Goal: Information Seeking & Learning: Check status

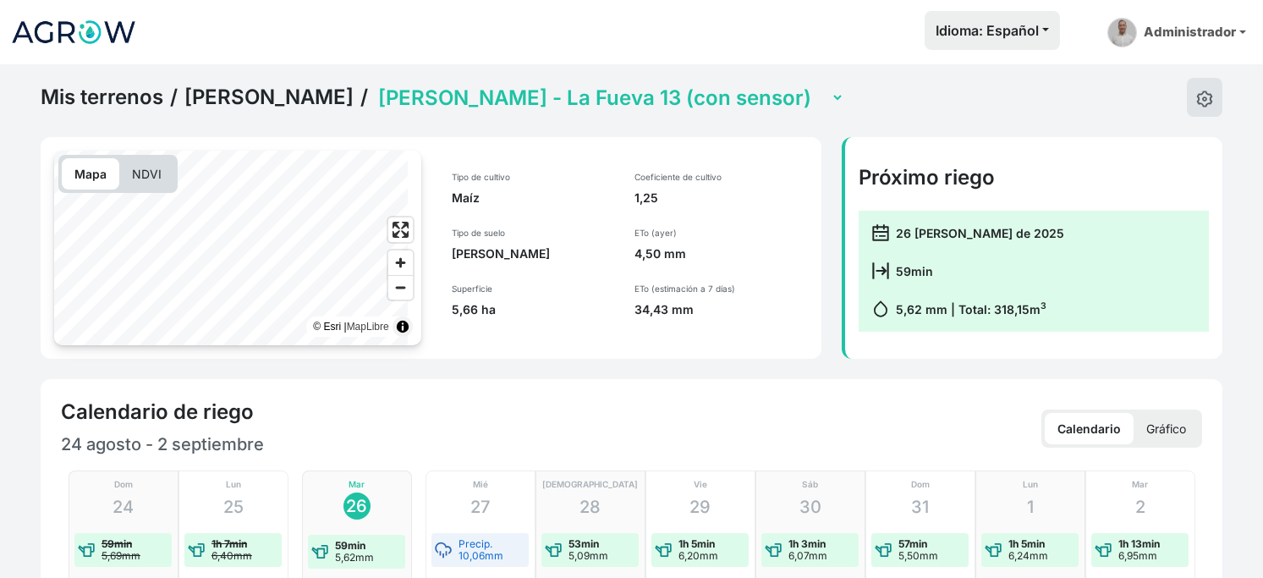
select select "2610"
drag, startPoint x: 0, startPoint y: 0, endPoint x: 79, endPoint y: 44, distance: 90.1
click at [79, 44] on img at bounding box center [73, 32] width 127 height 42
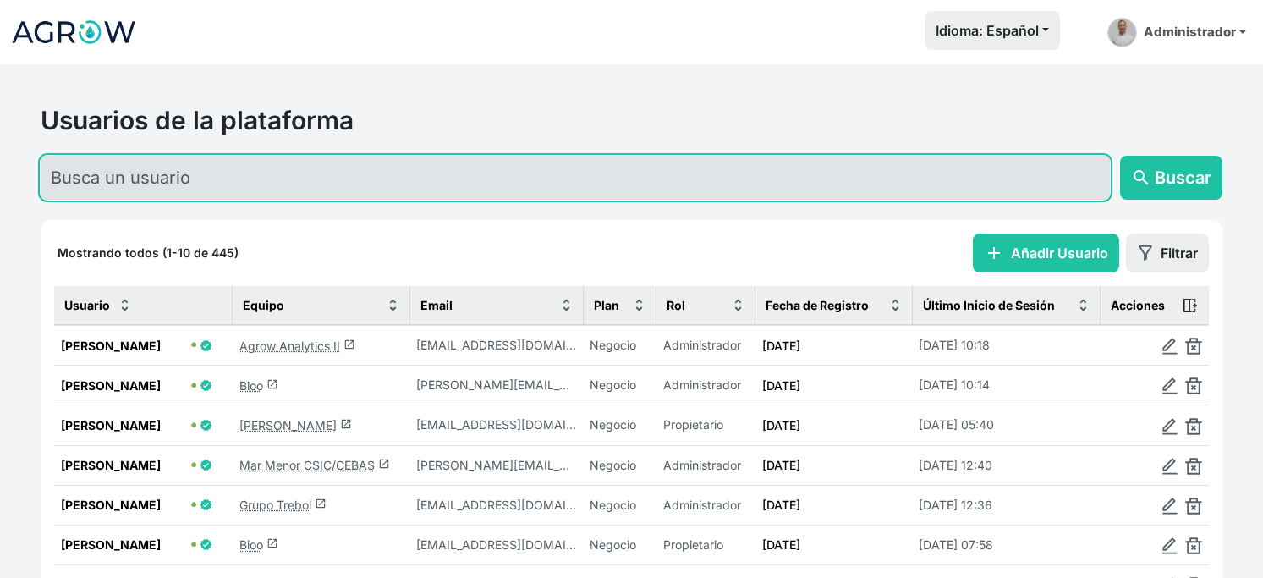
click at [178, 192] on input "text" at bounding box center [575, 178] width 1069 height 44
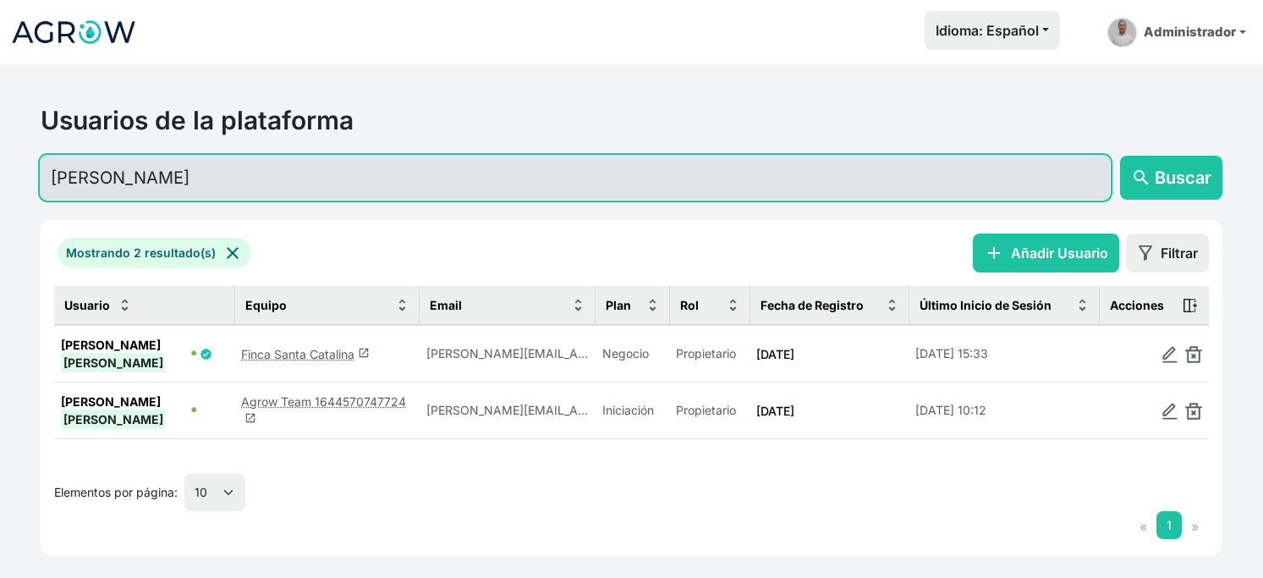
type input "[PERSON_NAME]"
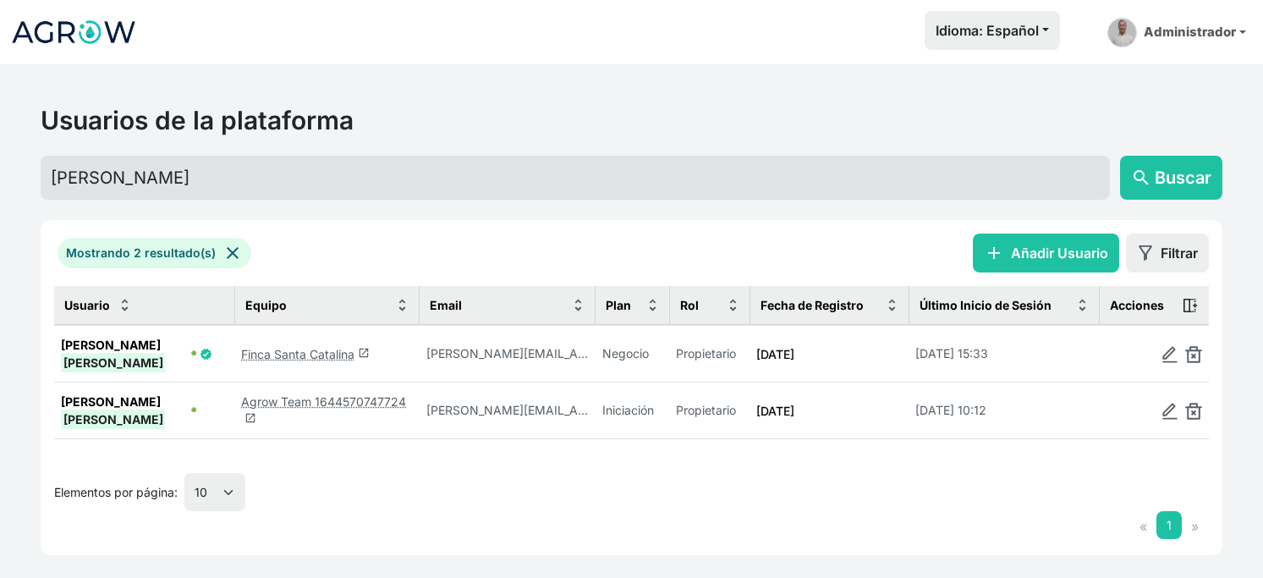
click at [328, 361] on link "Finca Santa Catalina launch" at bounding box center [305, 354] width 129 height 14
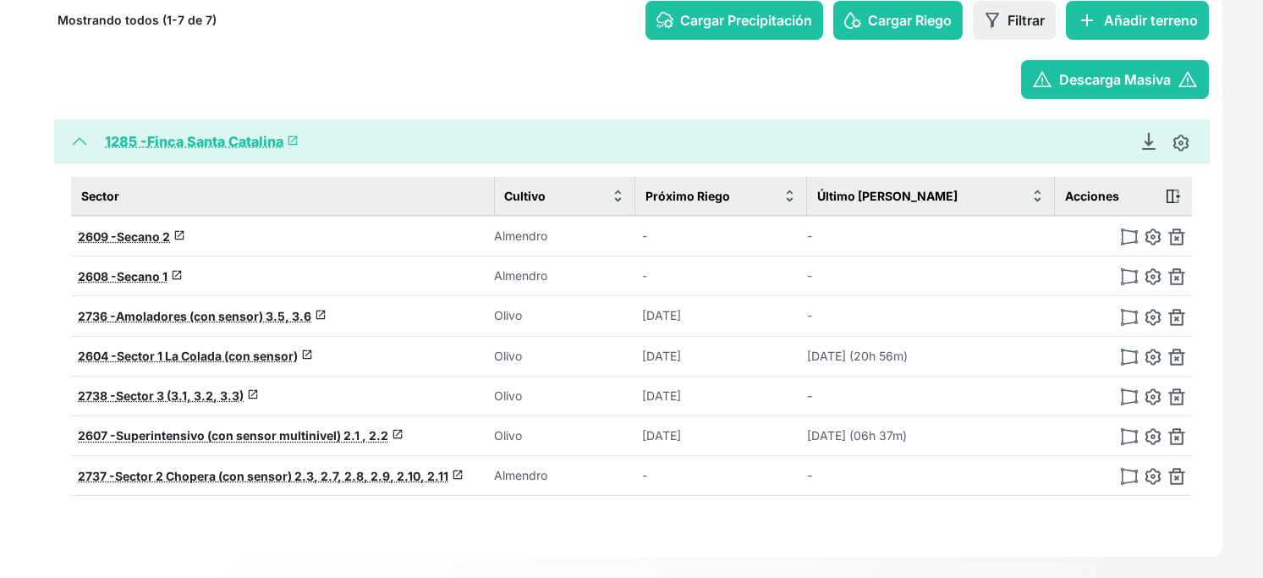
scroll to position [282, 0]
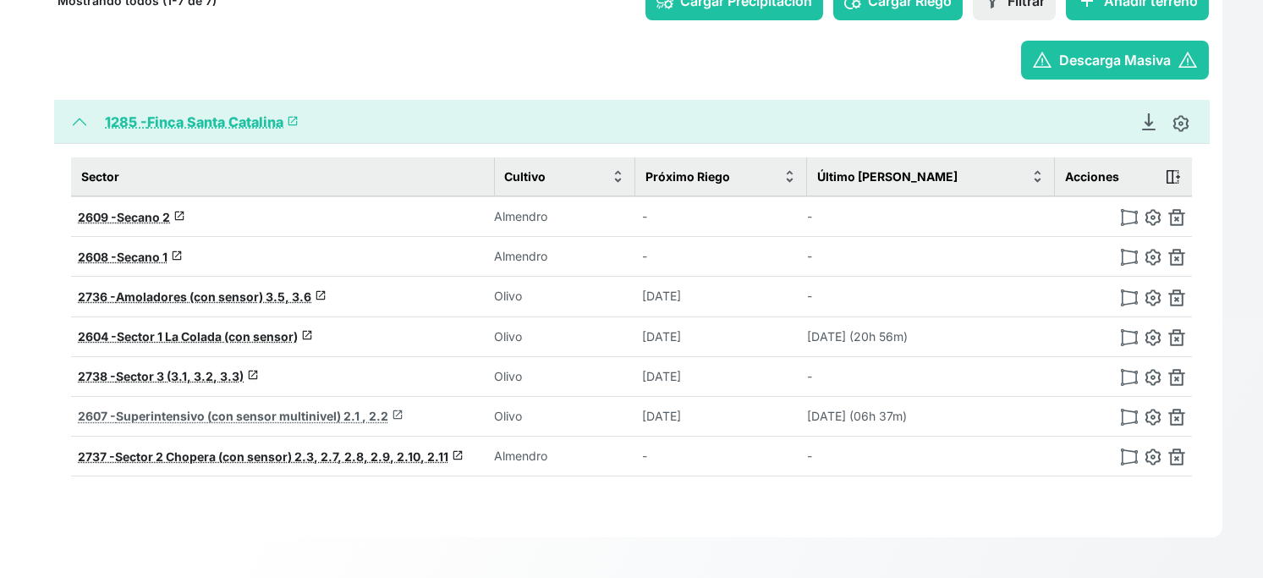
click at [228, 423] on span "Superintensivo (con sensor multinivel) 2.1 , 2.2" at bounding box center [252, 416] width 272 height 14
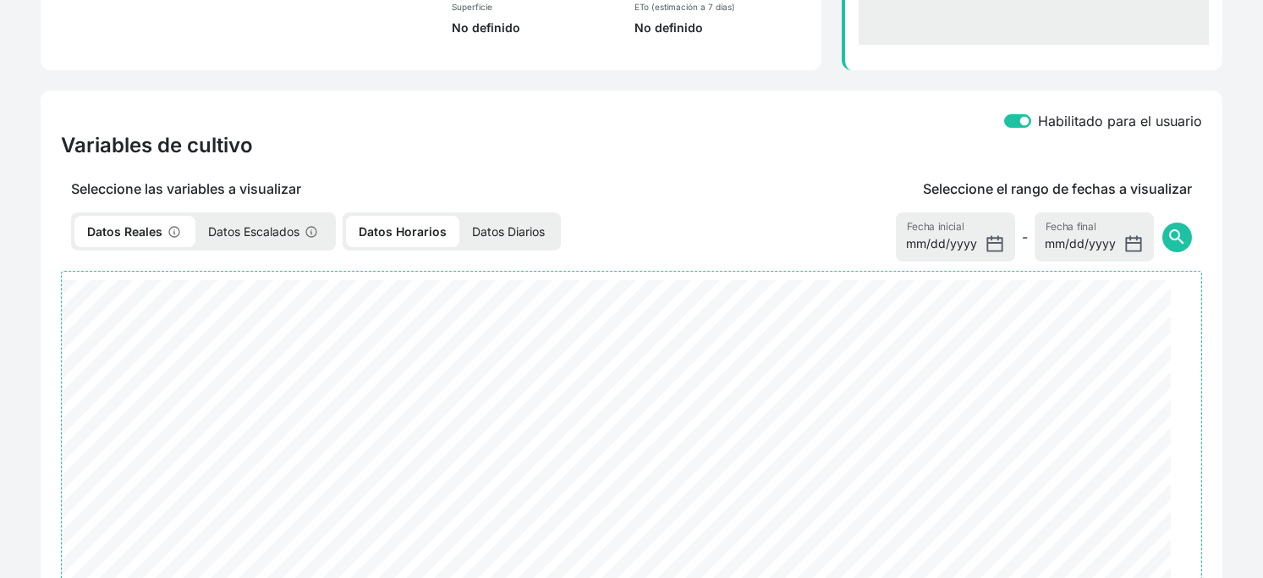
select select "2607"
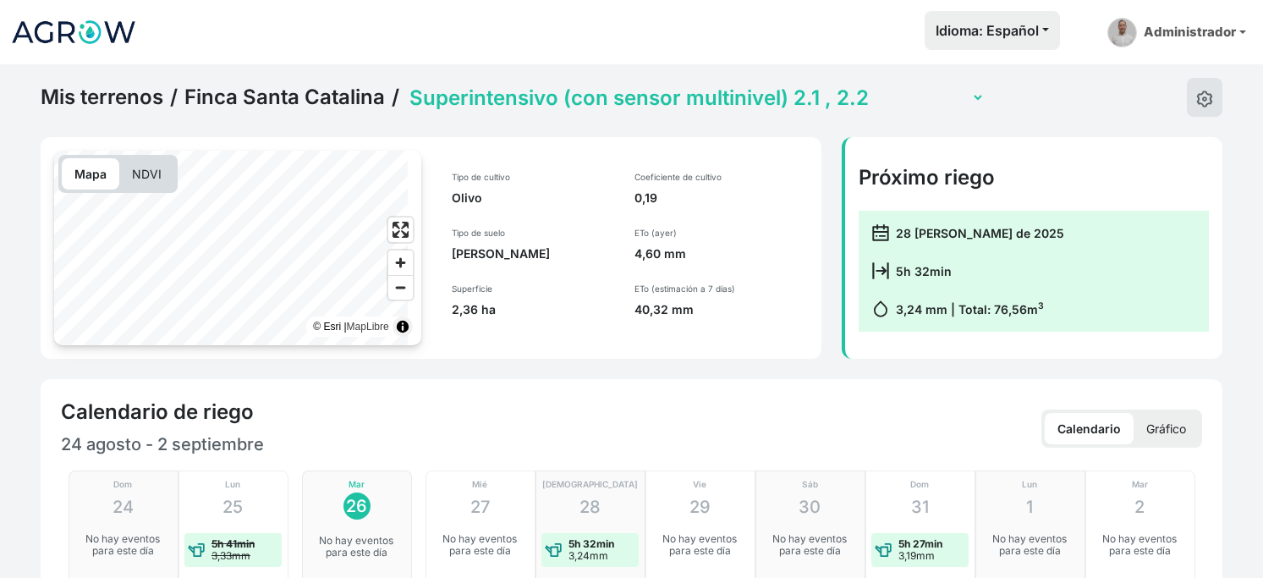
click at [163, 110] on link "Mis terrenos" at bounding box center [102, 97] width 123 height 25
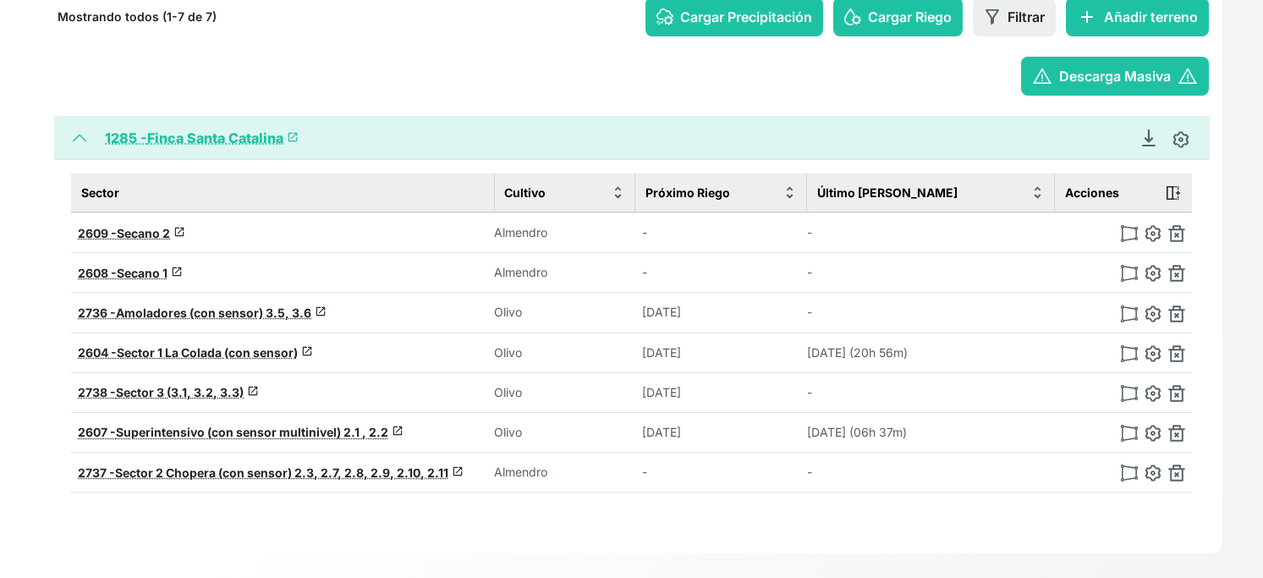
scroll to position [325, 0]
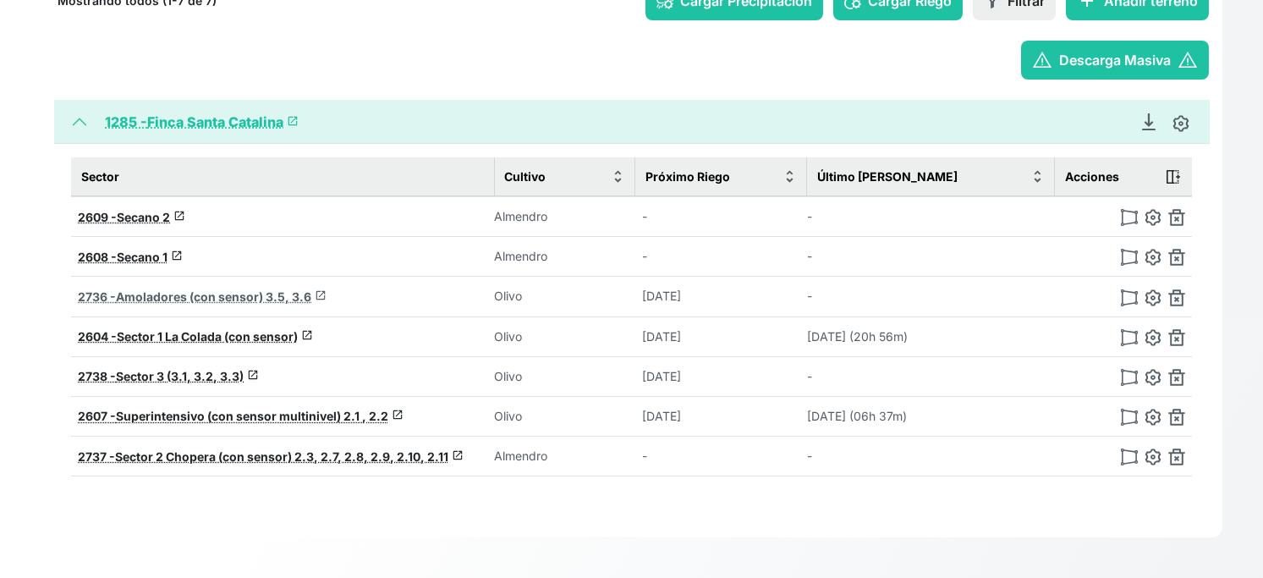
click at [196, 289] on span "Amoladores (con sensor) 3.5, 3.6" at bounding box center [213, 296] width 195 height 14
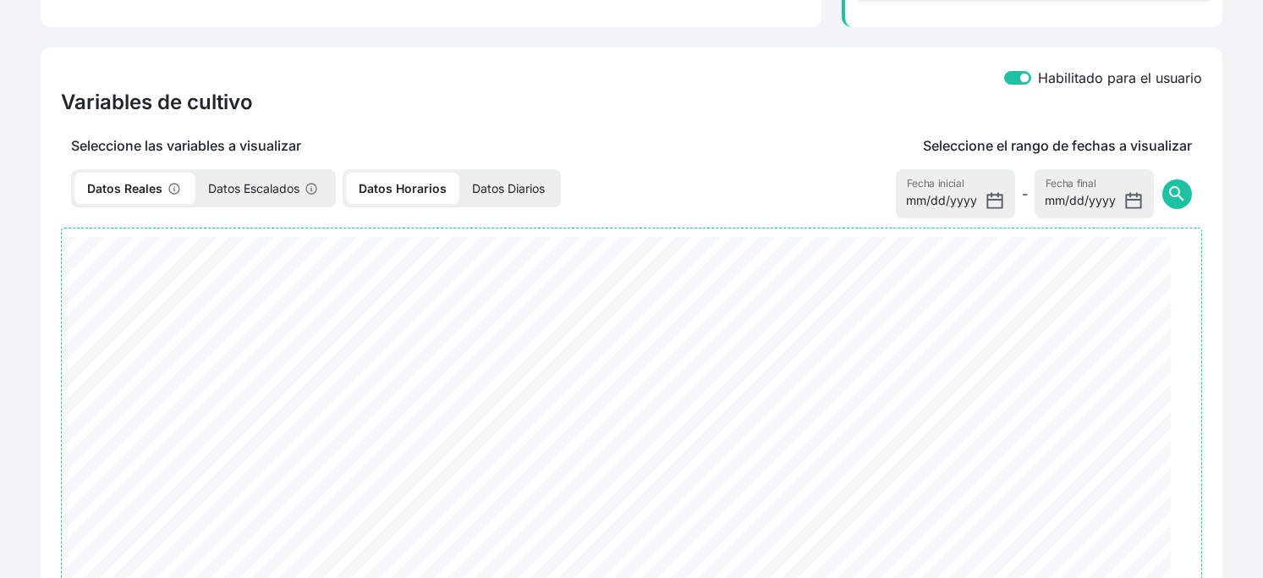
select select "2736"
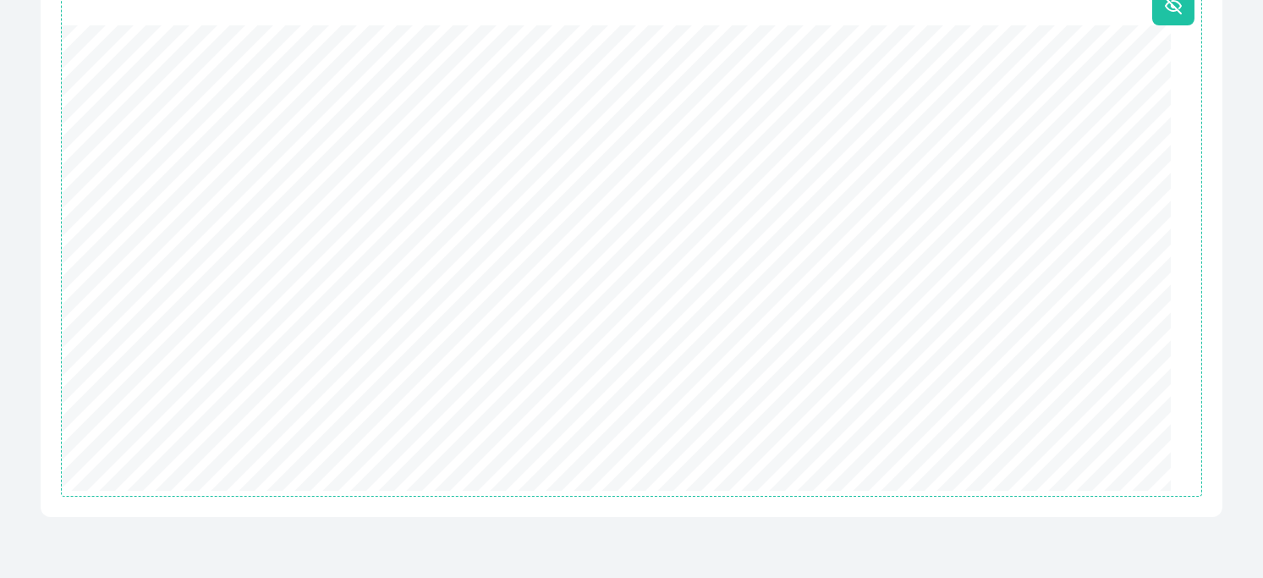
scroll to position [1096, 0]
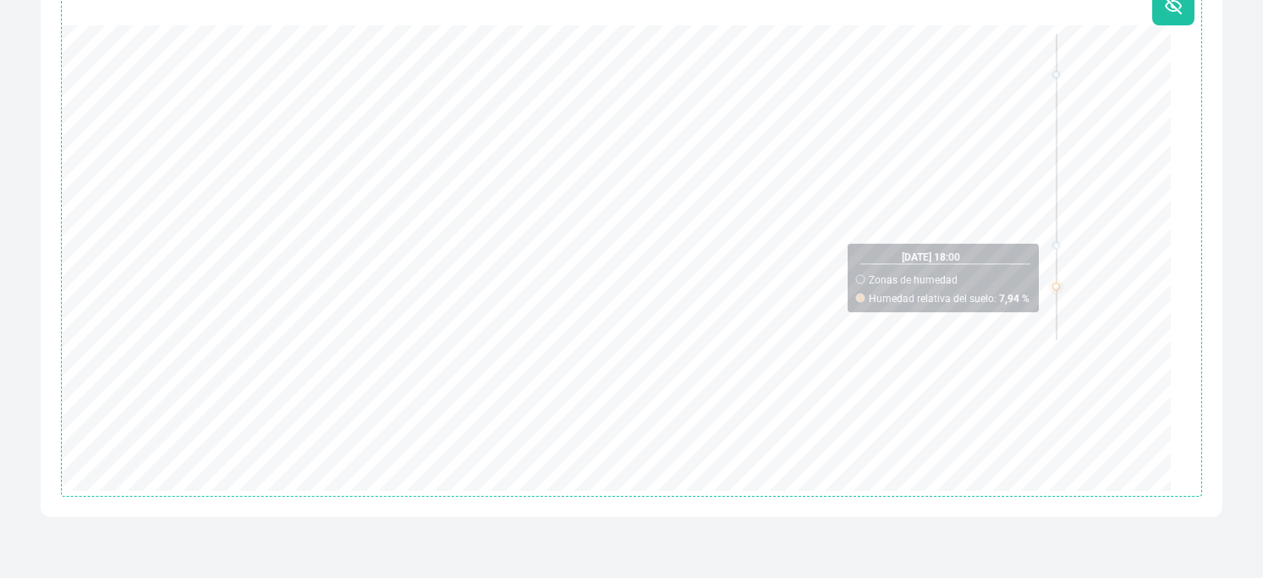
drag, startPoint x: 1262, startPoint y: 459, endPoint x: 1265, endPoint y: 432, distance: 26.3
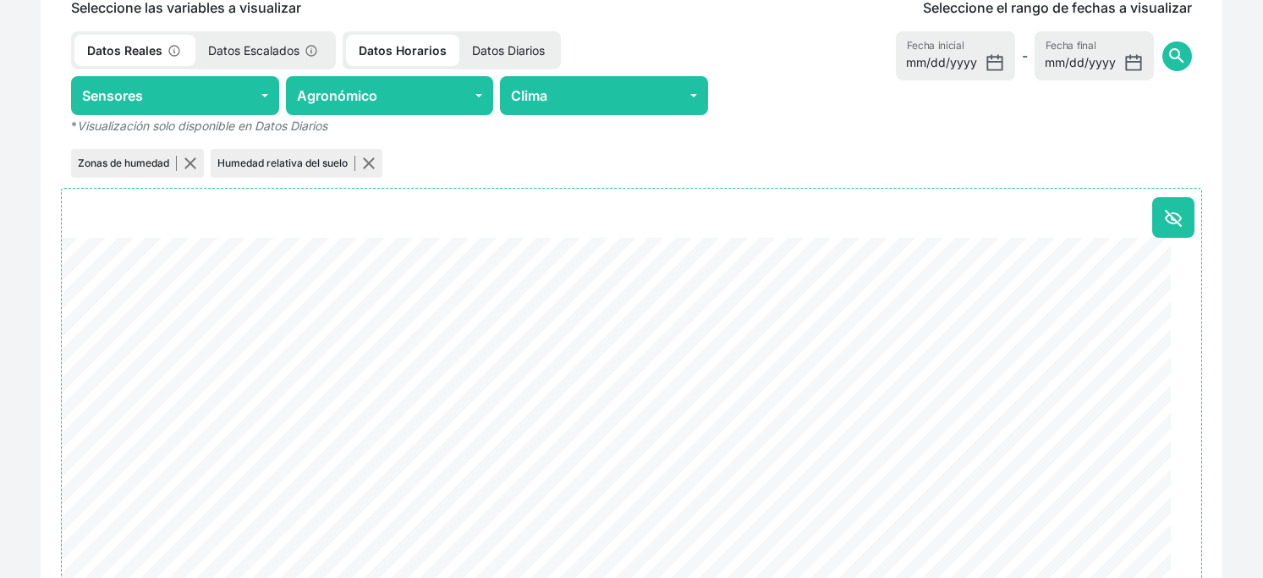
scroll to position [728, 0]
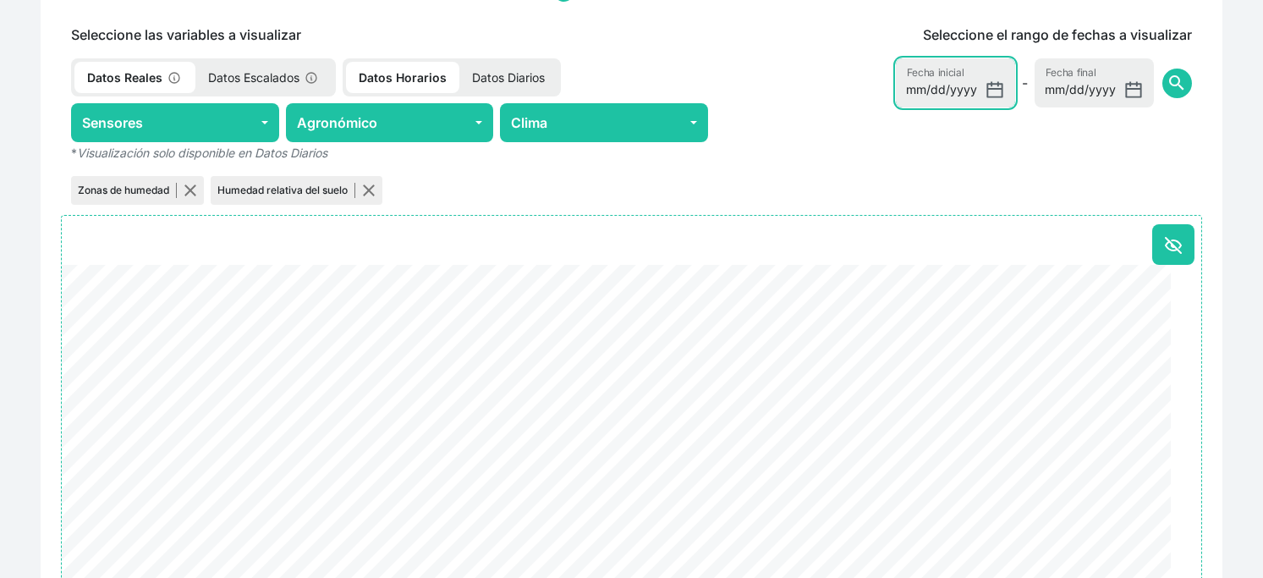
click at [896, 107] on input "[DATE]" at bounding box center [955, 82] width 119 height 49
type input "[DATE]"
click at [1162, 69] on button "search" at bounding box center [1177, 84] width 30 height 30
click at [1167, 93] on span "search" at bounding box center [1177, 83] width 20 height 20
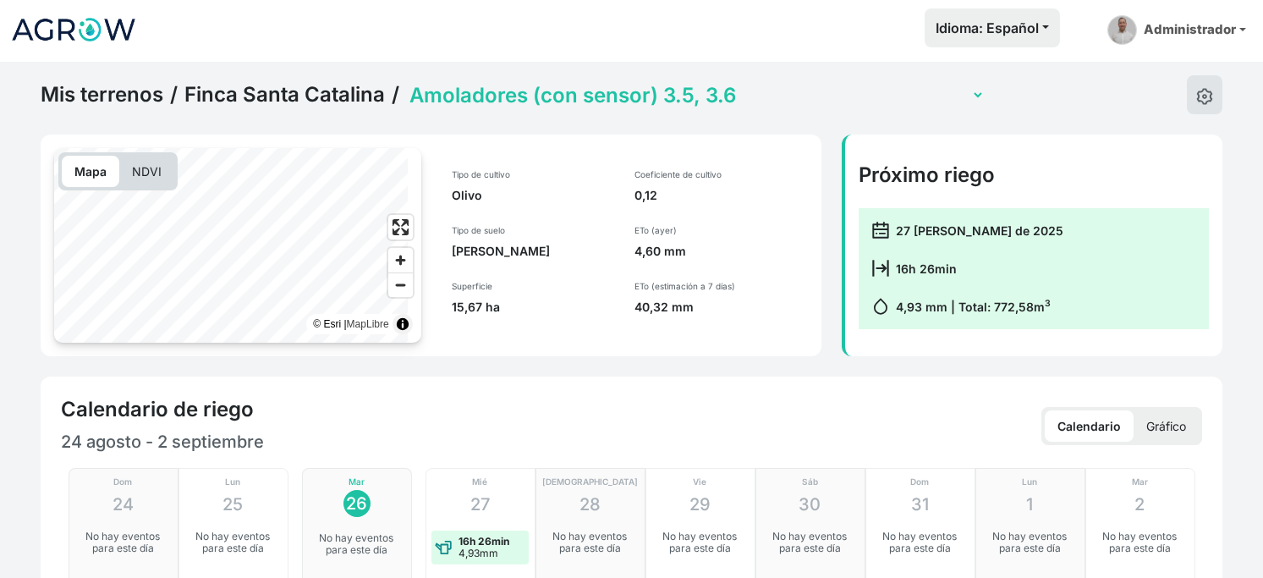
scroll to position [0, 0]
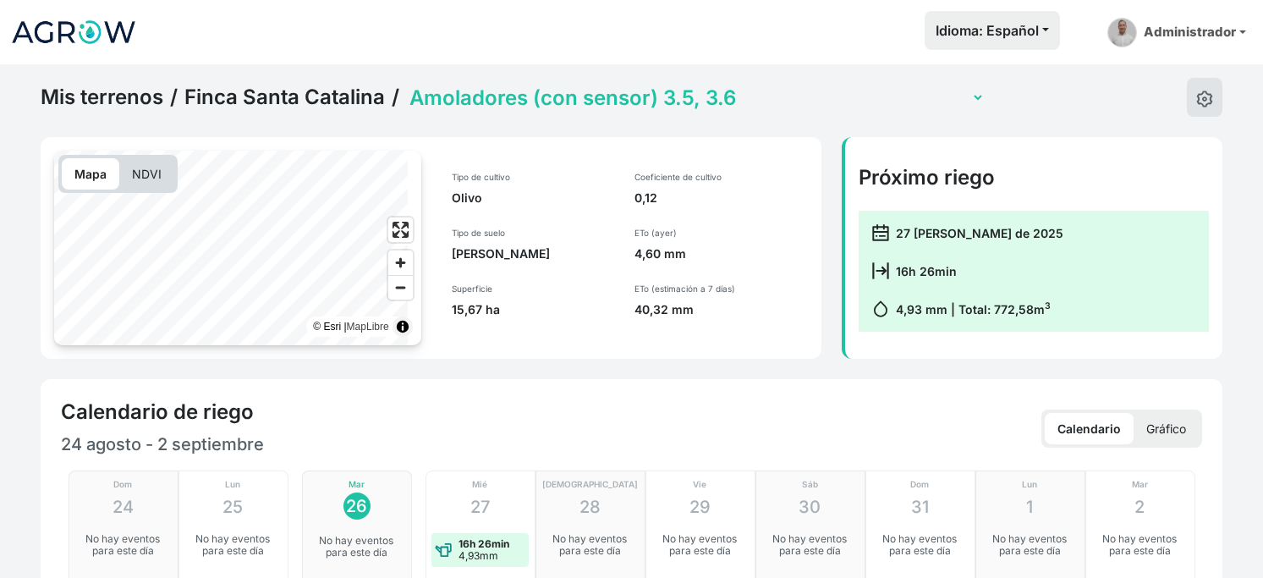
click at [465, 106] on select "Amoladores (con sensor) 3.5, 3.6 Secano 1 Secano 2 Sector 1 La Colada (con sens…" at bounding box center [695, 98] width 579 height 26
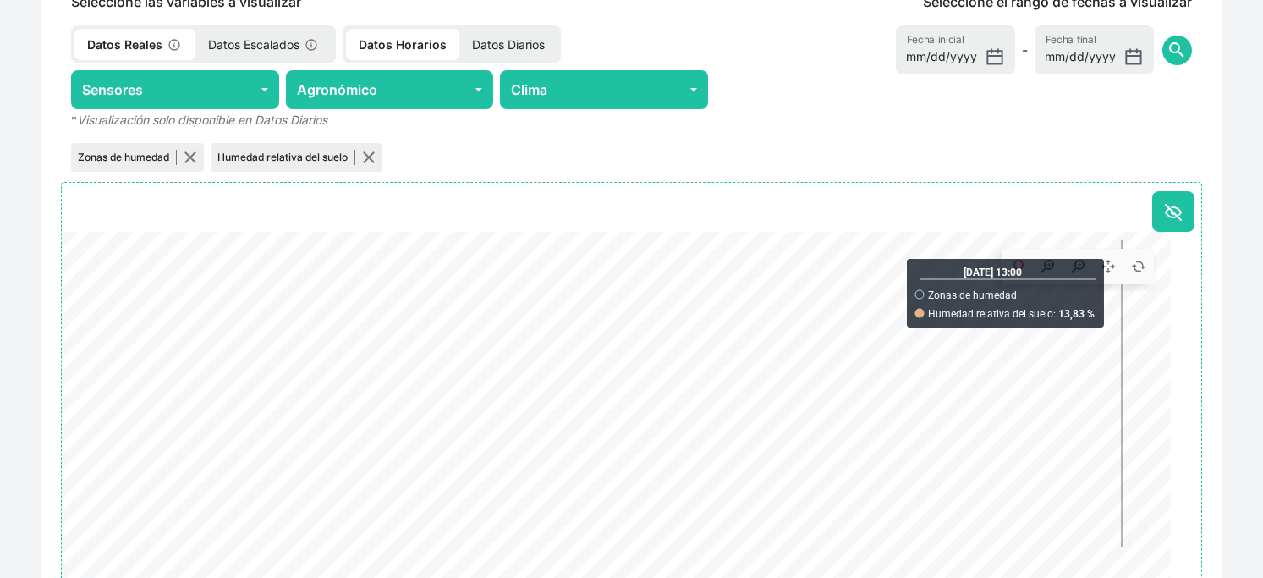
scroll to position [751, 0]
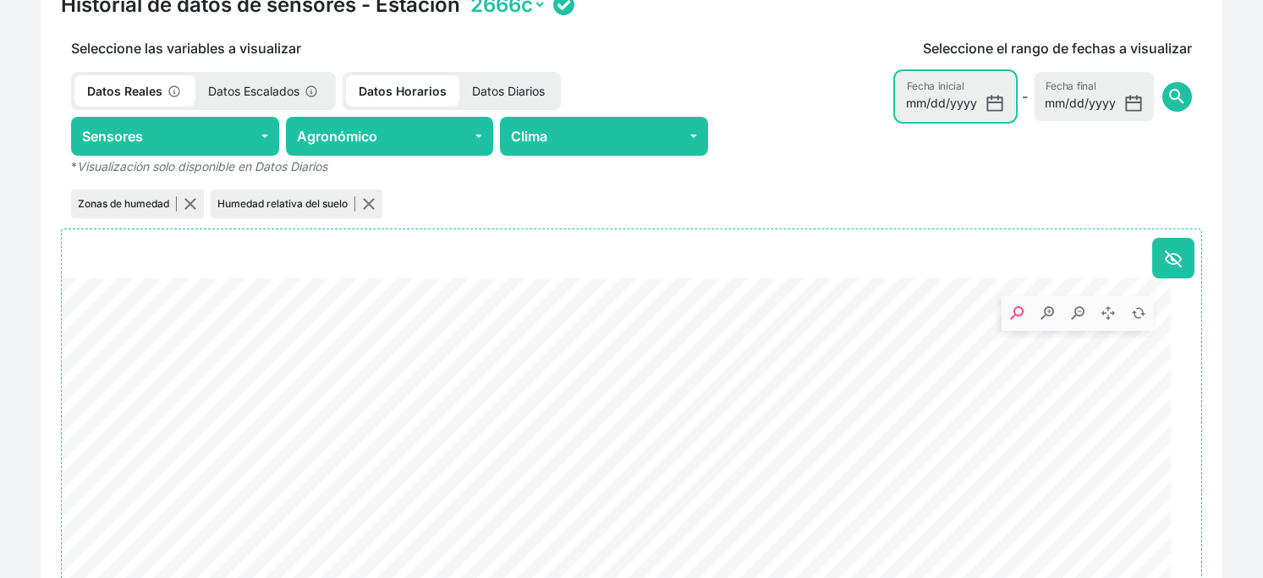
click at [885, 153] on div "Seleccione el rango de fechas a visualizar [DATE] Fecha inicial - [DATE] Fecha …" at bounding box center [960, 130] width 484 height 184
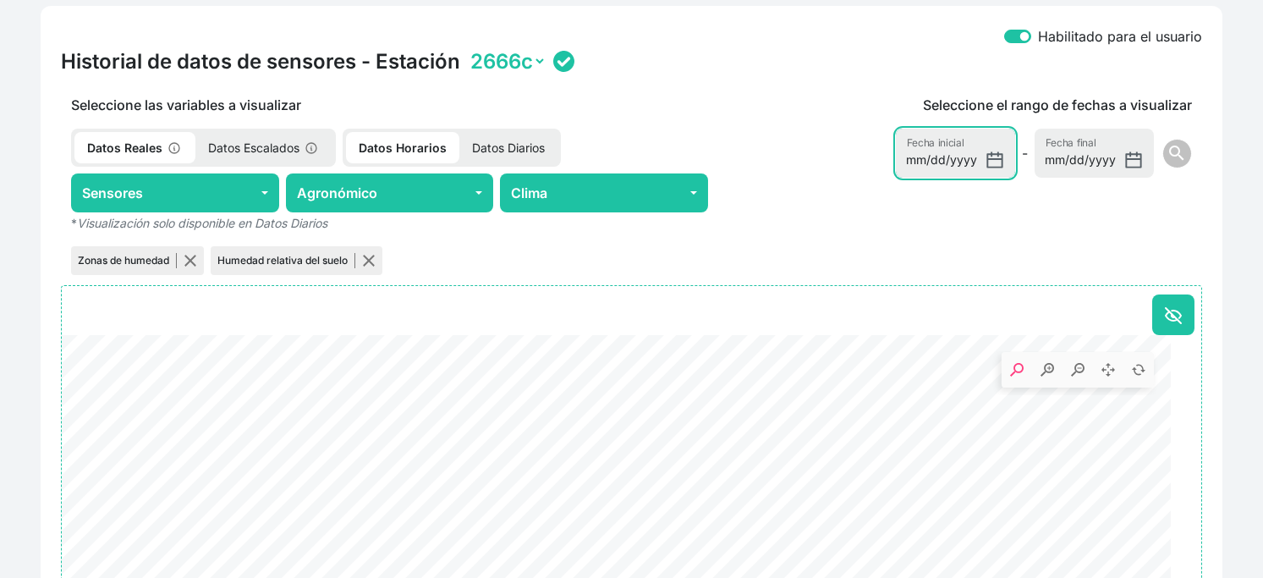
type input "[DATE]"
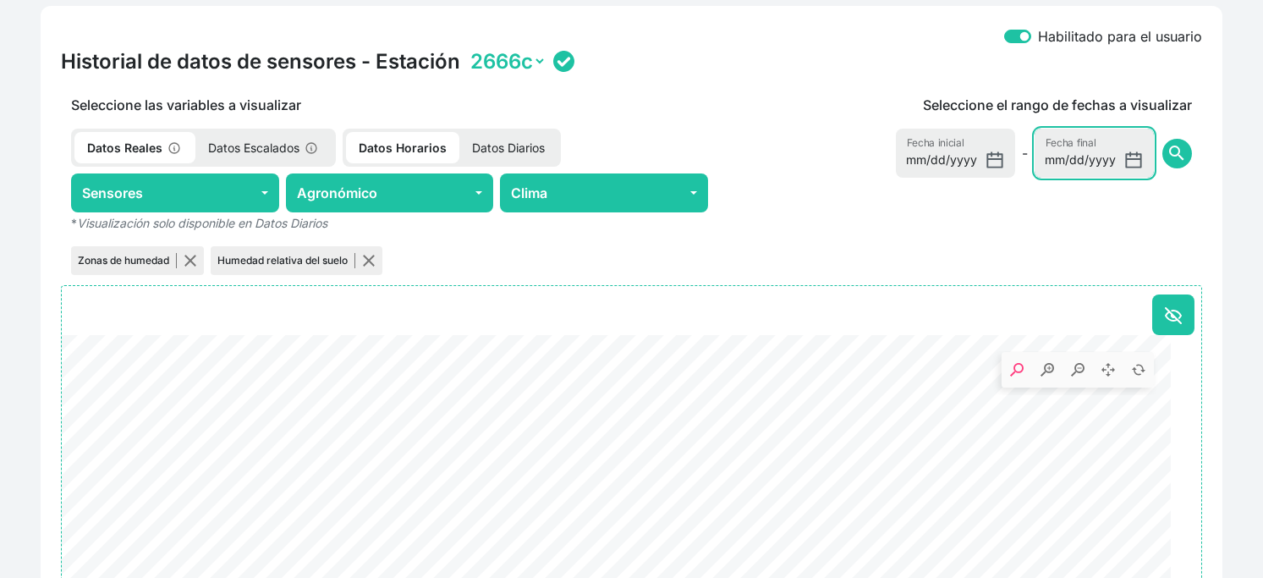
click at [1035, 178] on input "[DATE]" at bounding box center [1094, 153] width 119 height 49
type input "[DATE]"
click at [1162, 139] on button "search" at bounding box center [1177, 154] width 30 height 30
click at [1167, 163] on span "search" at bounding box center [1177, 153] width 20 height 20
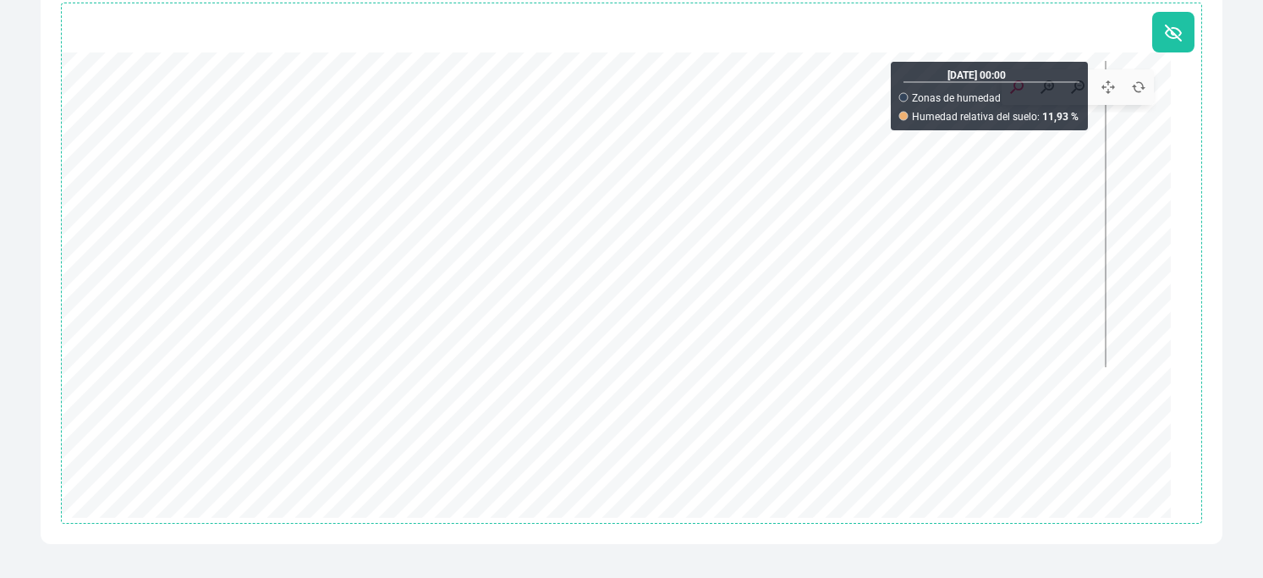
scroll to position [751, 0]
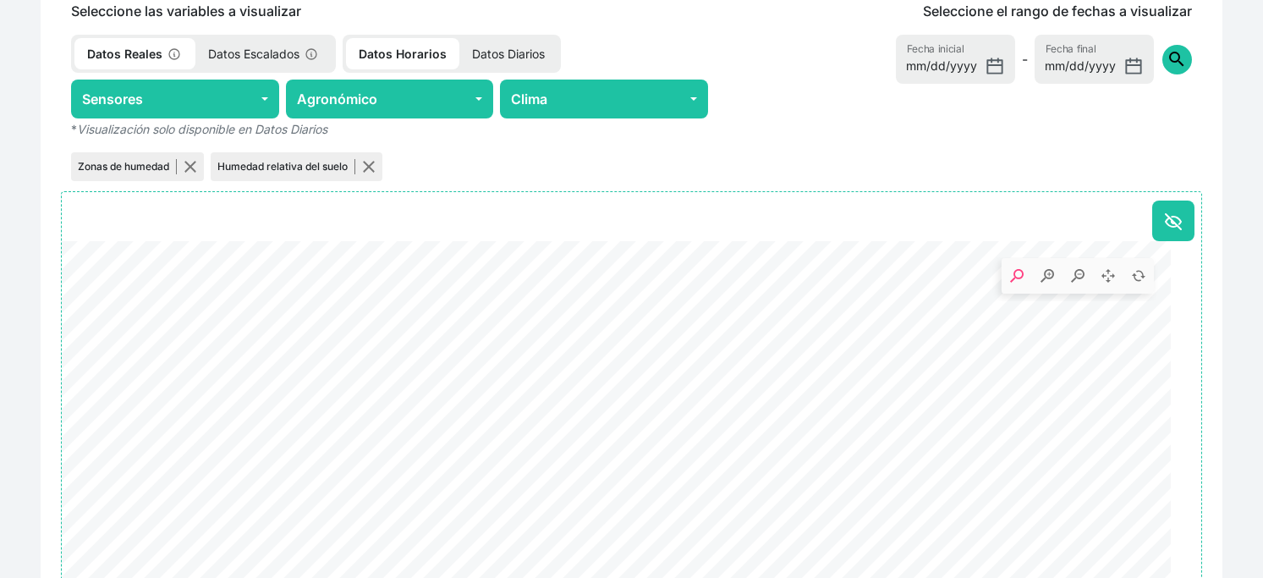
click at [1167, 69] on span "search" at bounding box center [1177, 59] width 20 height 20
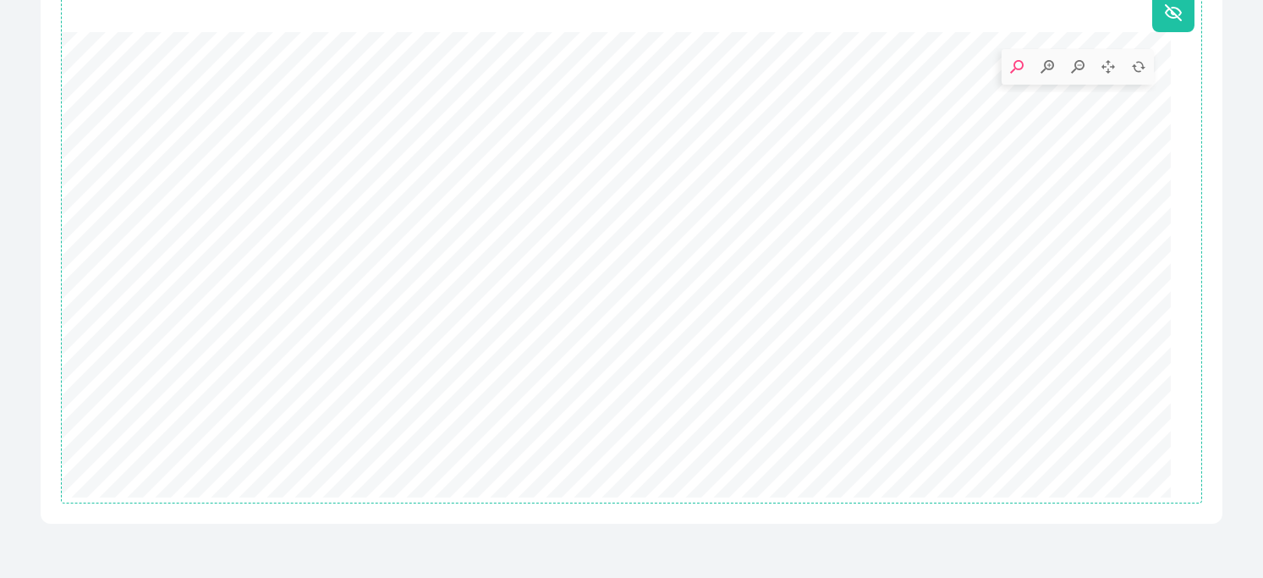
scroll to position [1096, 0]
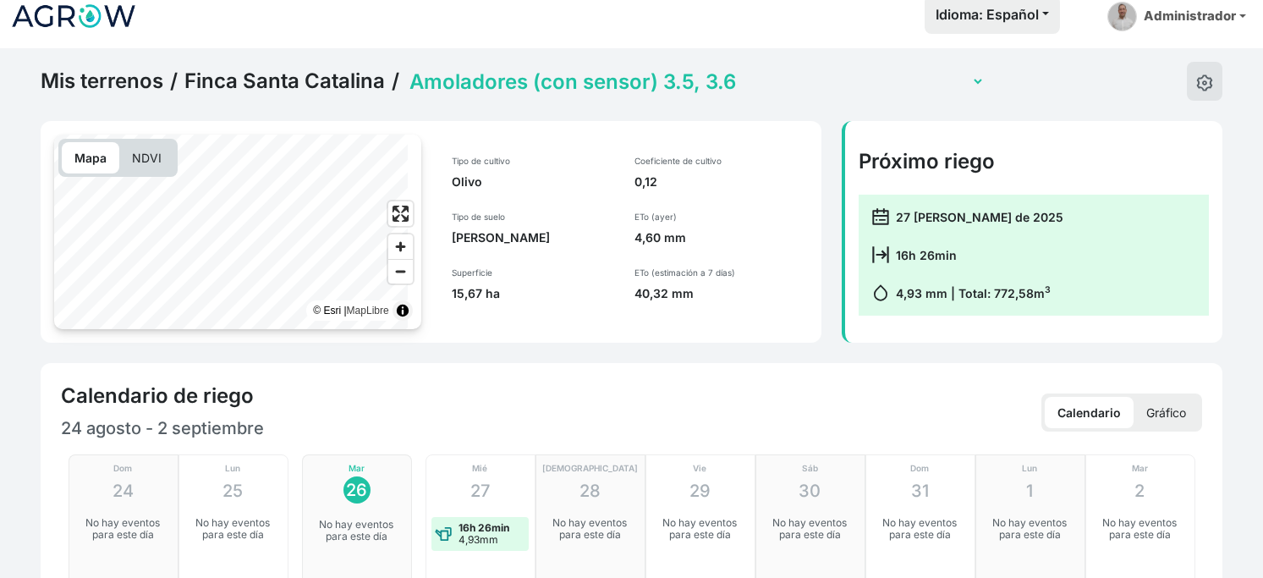
scroll to position [0, 0]
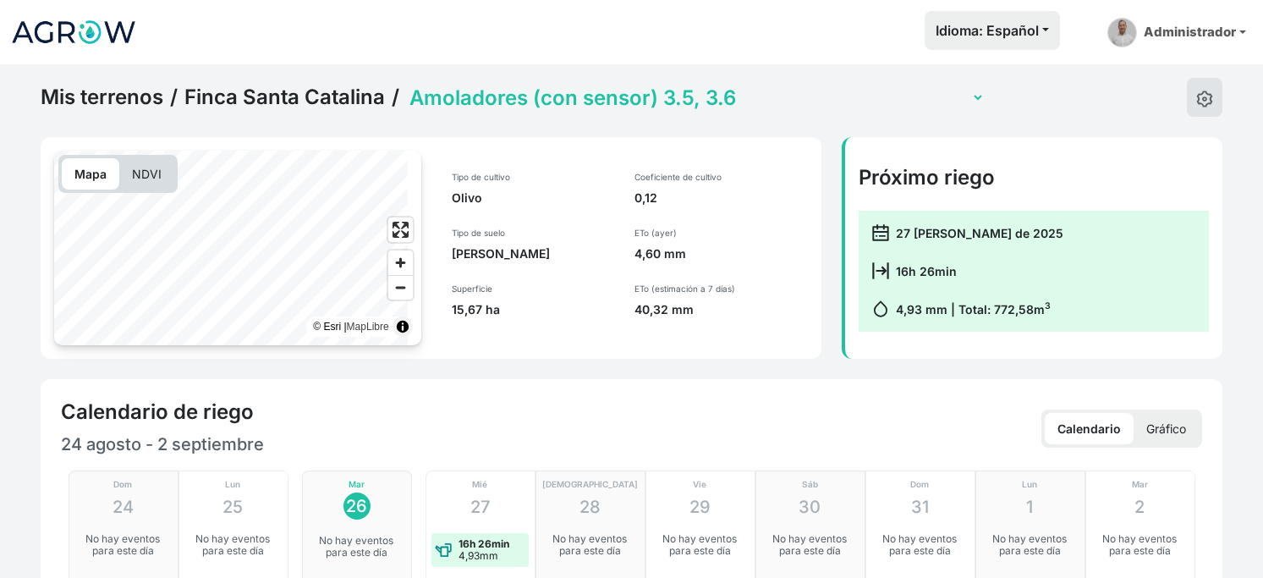
click at [528, 111] on select "Amoladores (con sensor) 3.5, 3.6 Secano 1 Secano 2 Sector 1 La Colada (con sens…" at bounding box center [695, 98] width 579 height 26
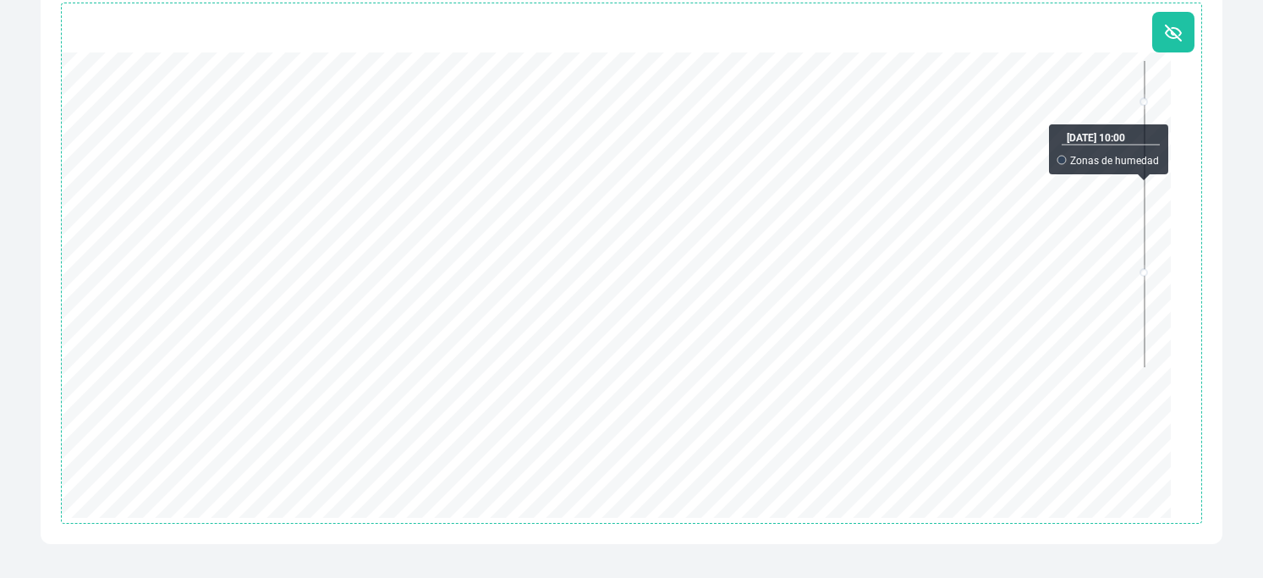
scroll to position [657, 0]
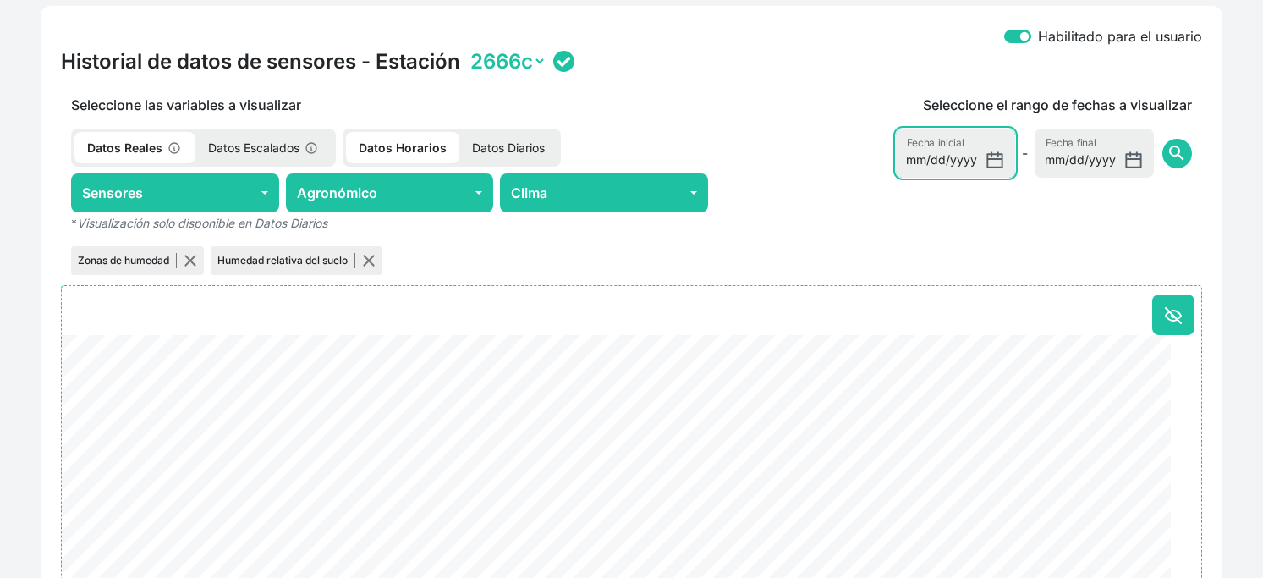
click at [899, 178] on input "[DATE]" at bounding box center [955, 153] width 119 height 49
type input "[DATE]"
click at [1035, 178] on input "[DATE]" at bounding box center [1094, 153] width 119 height 49
type input "[DATE]"
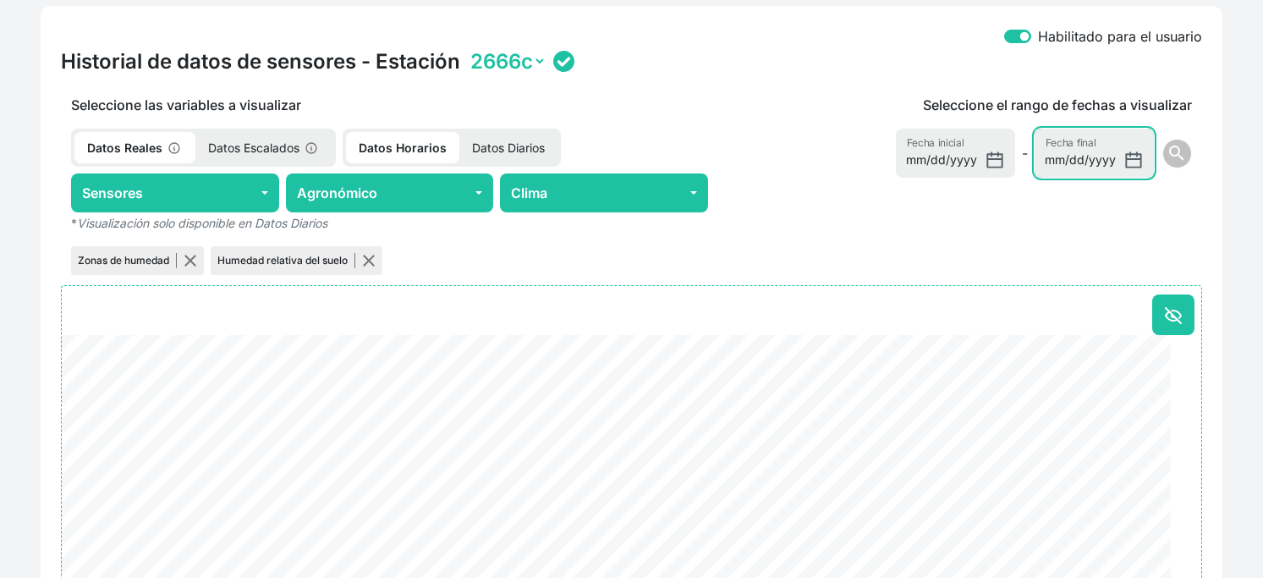
type input "[DATE]"
click at [1162, 139] on button "search" at bounding box center [1177, 154] width 30 height 30
click at [1167, 163] on span "search" at bounding box center [1177, 153] width 20 height 20
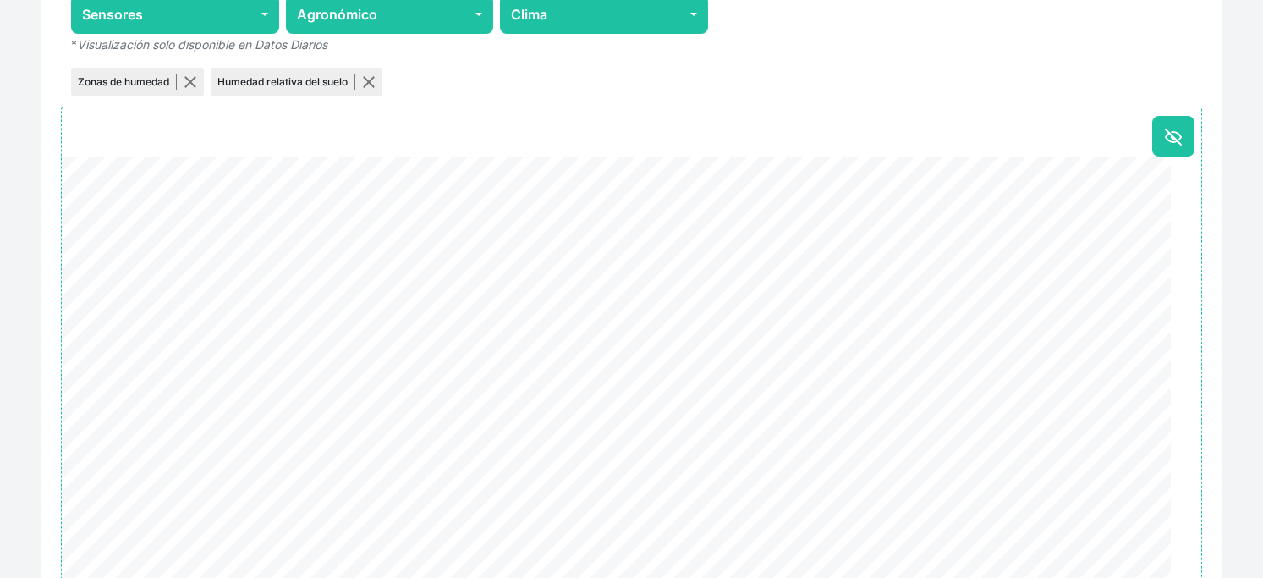
scroll to position [833, 0]
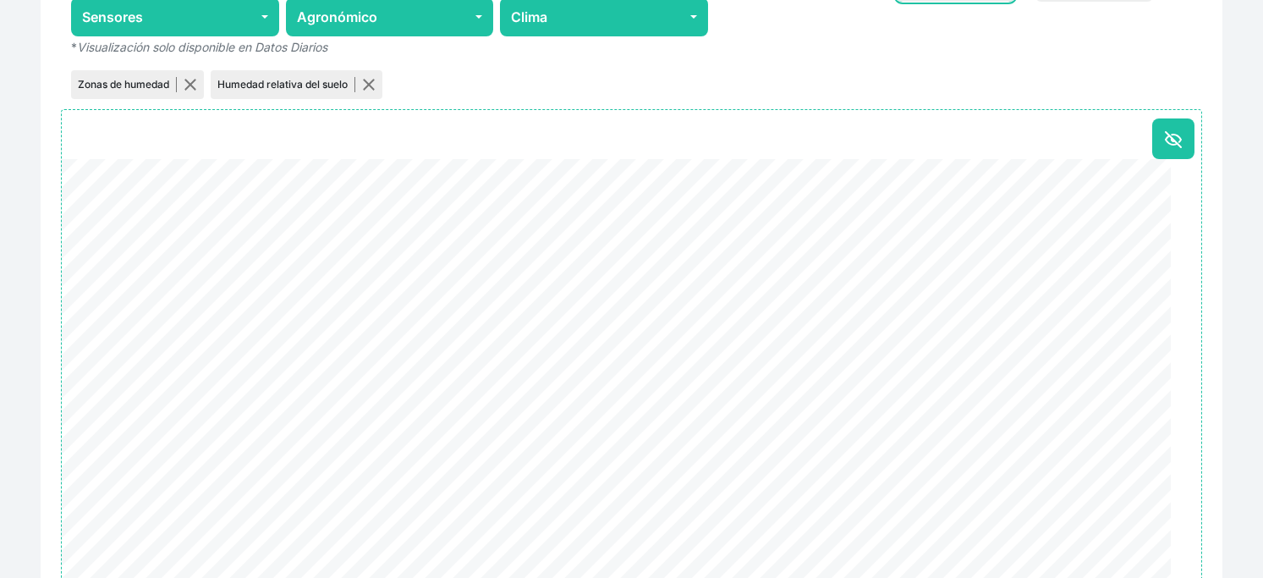
type input "[DATE]"
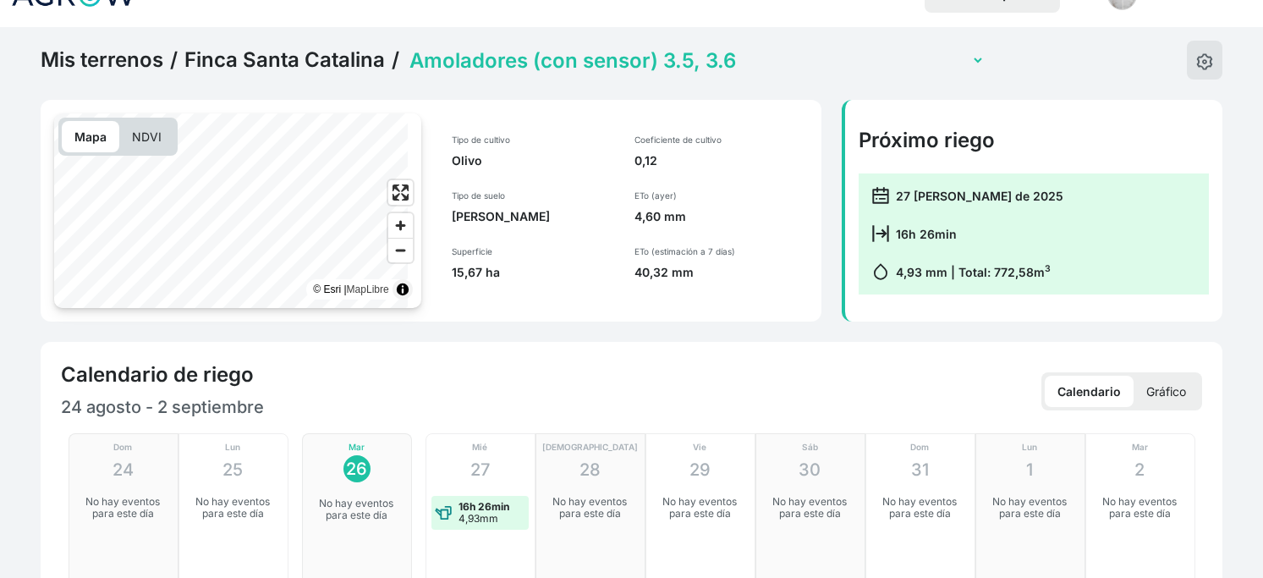
scroll to position [0, 0]
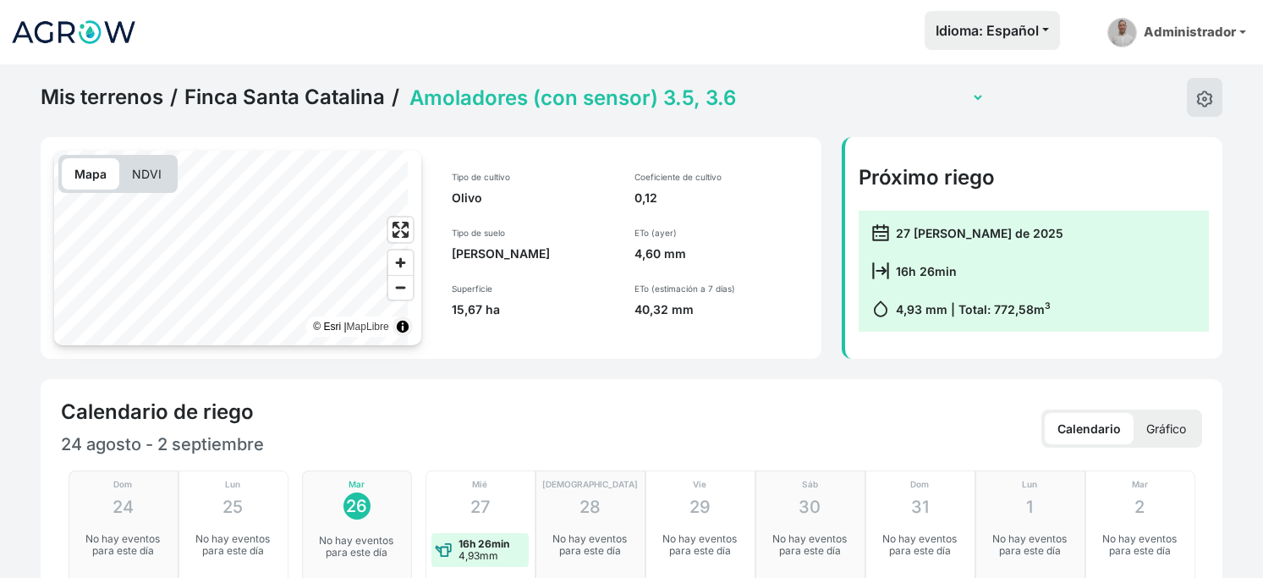
click at [497, 111] on select "Amoladores (con sensor) 3.5, 3.6 Secano 1 Secano 2 Sector 1 La Colada (con sens…" at bounding box center [695, 98] width 579 height 26
click at [423, 95] on select "Amoladores (con sensor) 3.5, 3.6 Secano 1 Secano 2 Sector 1 La Colada (con sens…" at bounding box center [695, 98] width 579 height 26
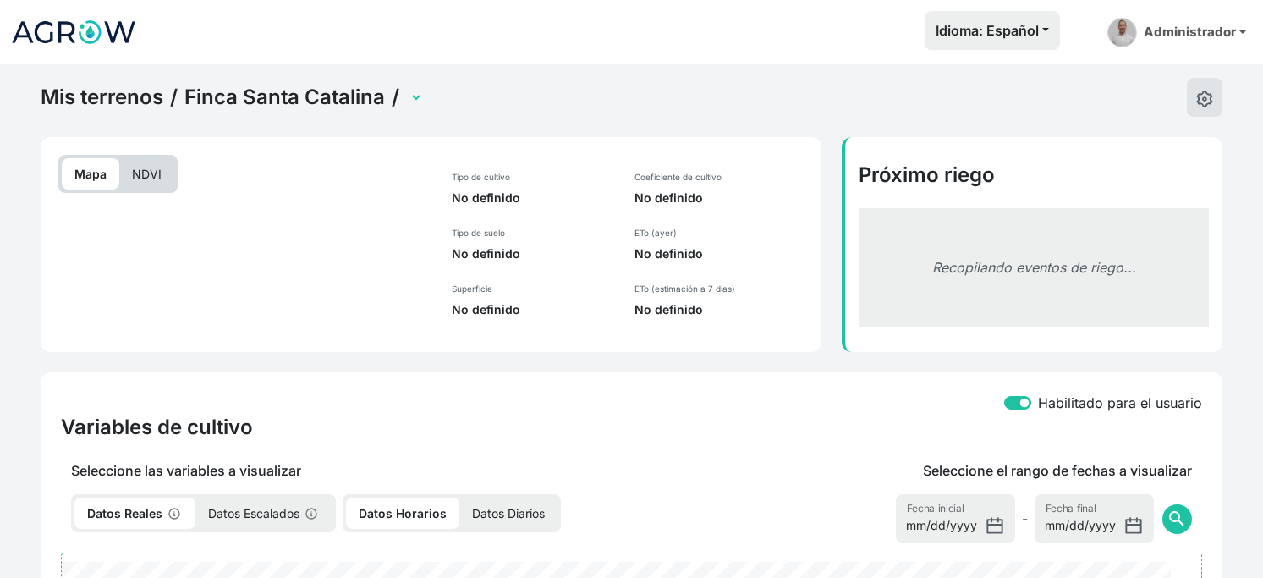
select select "2604"
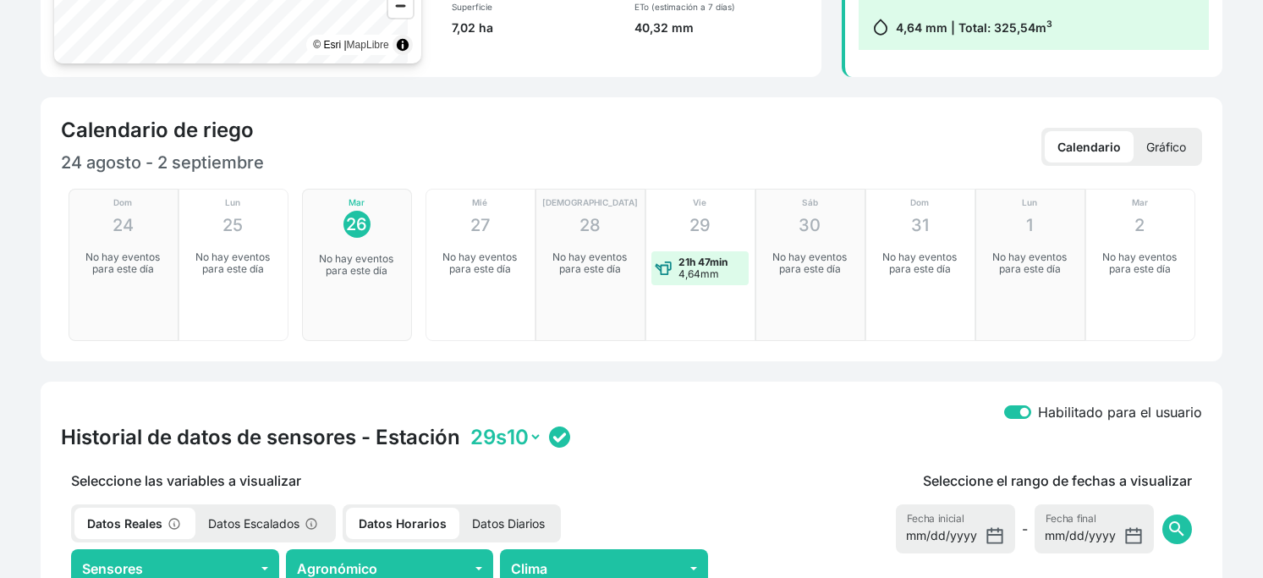
scroll to position [564, 0]
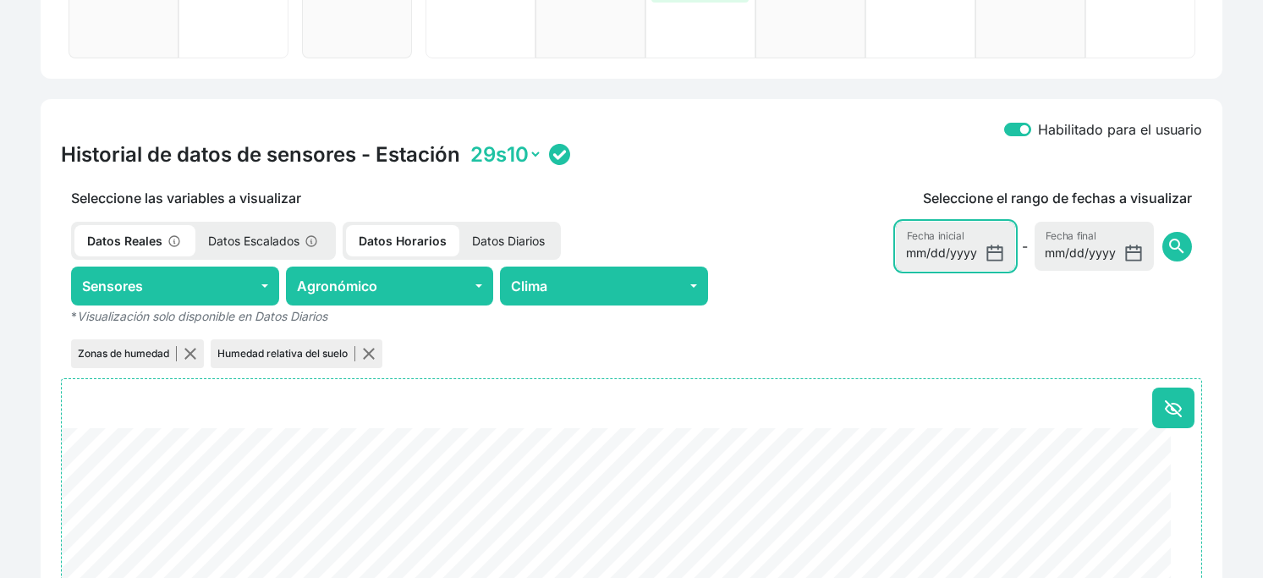
click at [896, 271] on input "[DATE]" at bounding box center [955, 246] width 119 height 49
type input "[DATE]"
click at [1167, 256] on span "search" at bounding box center [1177, 246] width 20 height 20
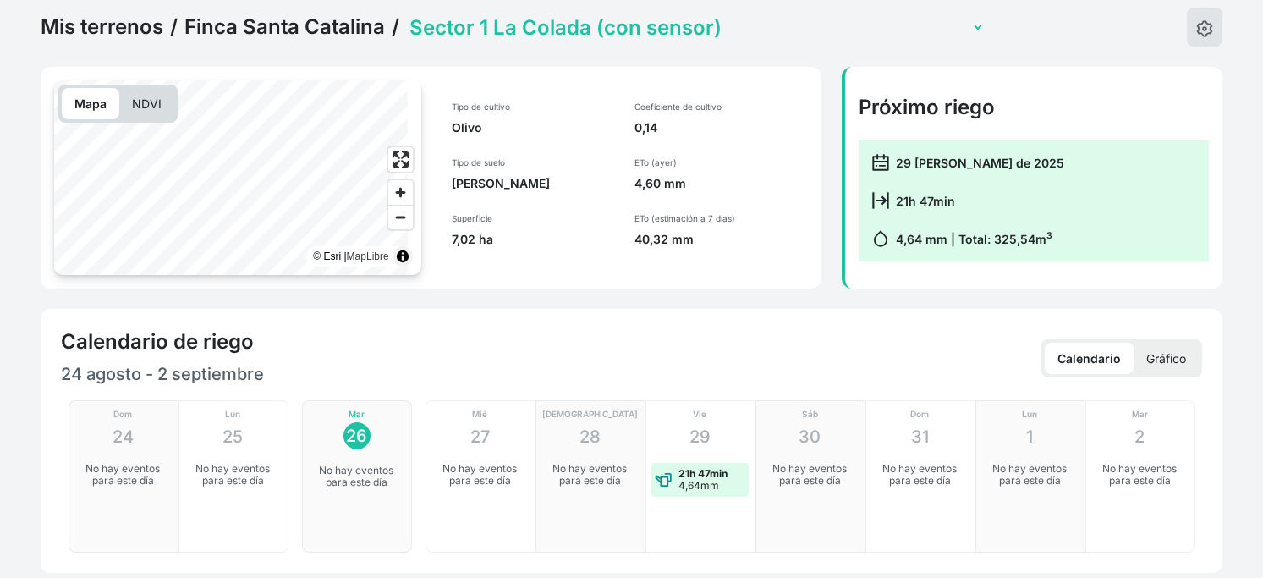
scroll to position [62, 0]
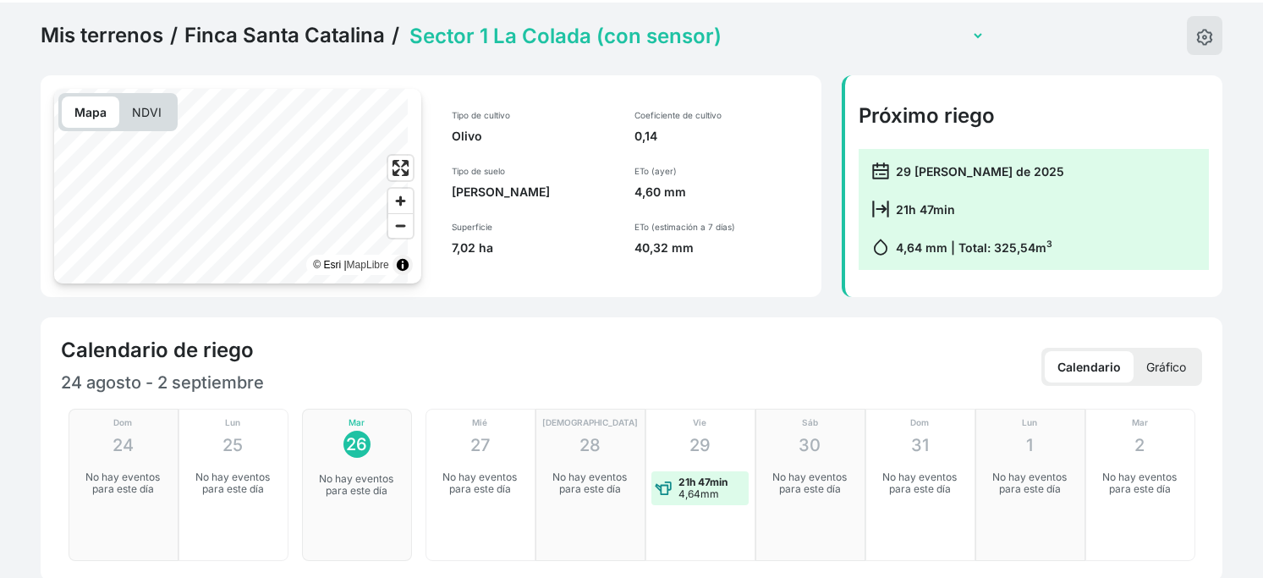
click at [578, 49] on select "Amoladores (con sensor) 3.5, 3.6 Secano 1 Secano 2 Sector 1 La Colada (con sens…" at bounding box center [695, 36] width 579 height 26
click at [423, 33] on select "Amoladores (con sensor) 3.5, 3.6 Secano 1 Secano 2 Sector 1 La Colada (con sens…" at bounding box center [695, 36] width 579 height 26
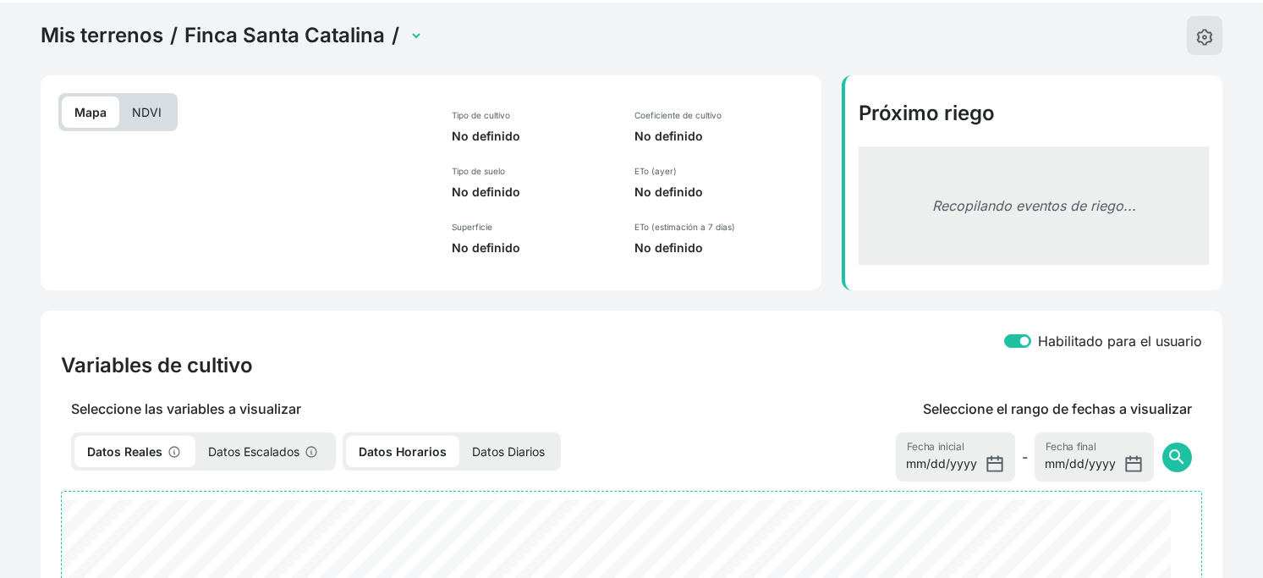
select select "2737"
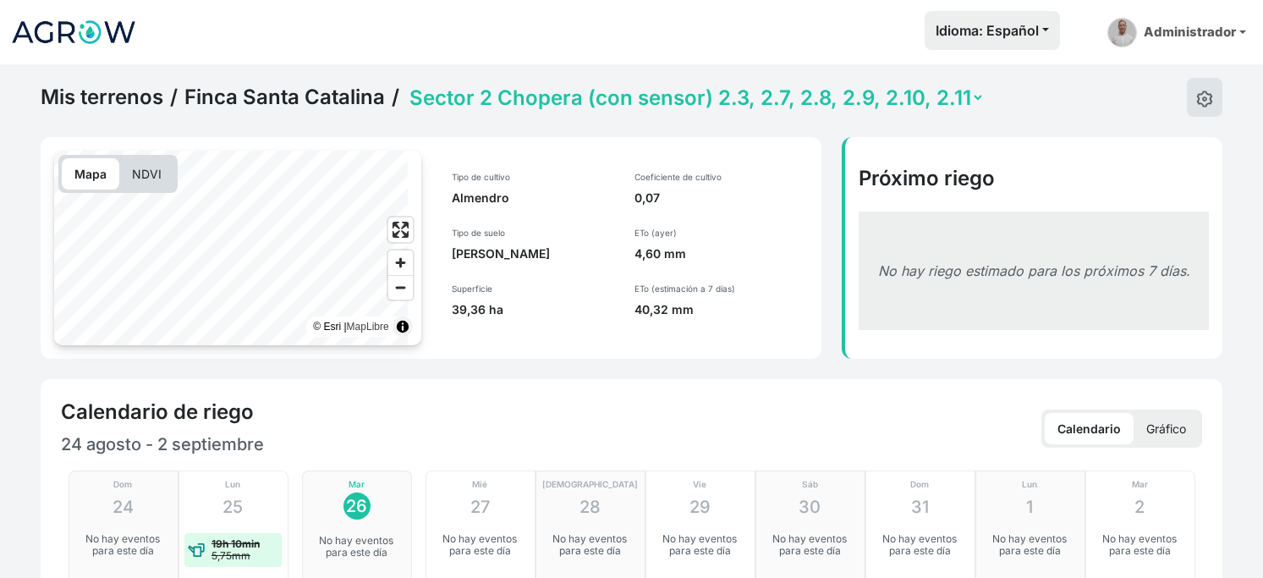
drag, startPoint x: 524, startPoint y: 96, endPoint x: 525, endPoint y: 122, distance: 26.3
click at [524, 96] on select "Amoladores (con sensor) 3.5, 3.6 Secano 1 Secano 2 Sector 1 La Colada (con sens…" at bounding box center [695, 98] width 579 height 26
click at [423, 95] on select "Amoladores (con sensor) 3.5, 3.6 Secano 1 Secano 2 Sector 1 La Colada (con sens…" at bounding box center [695, 98] width 579 height 26
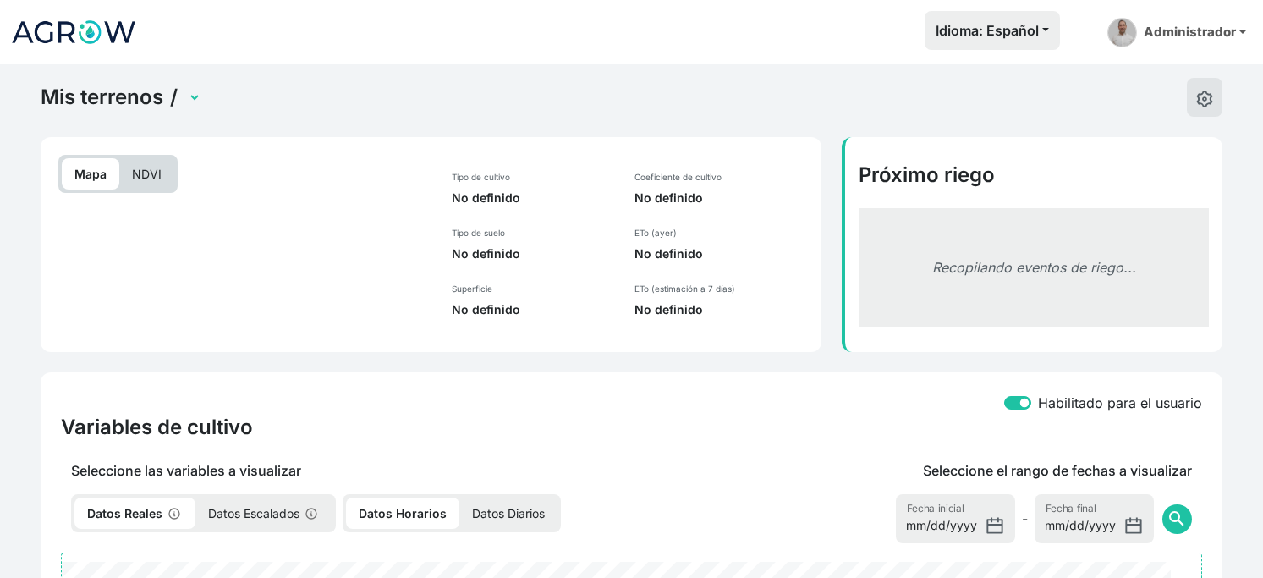
select select "2607"
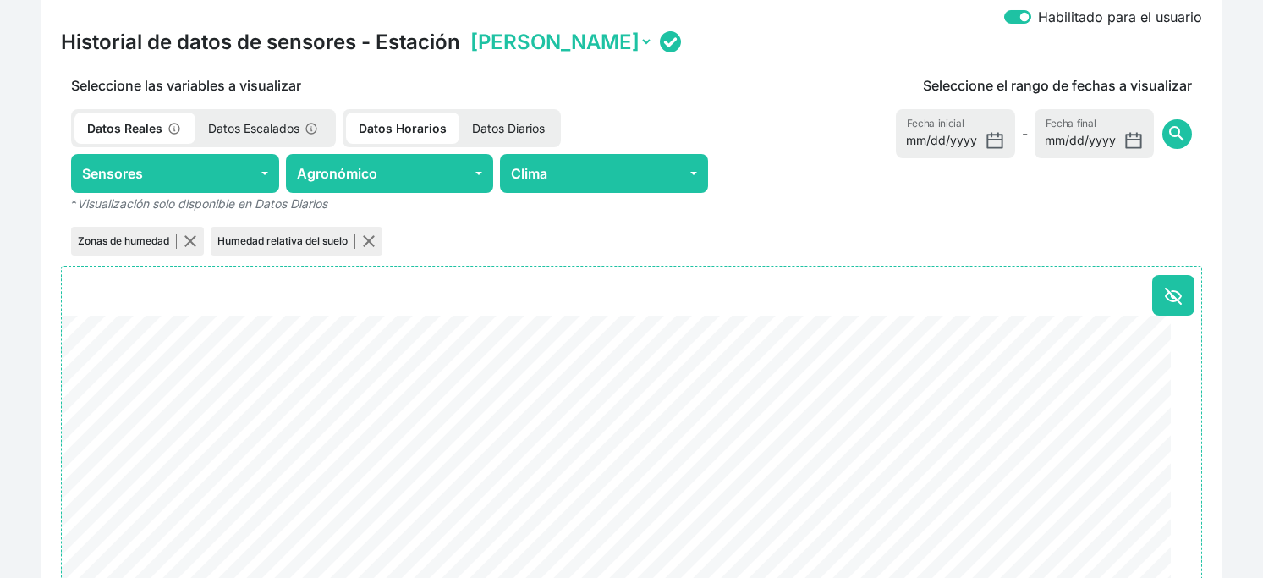
scroll to position [647, 0]
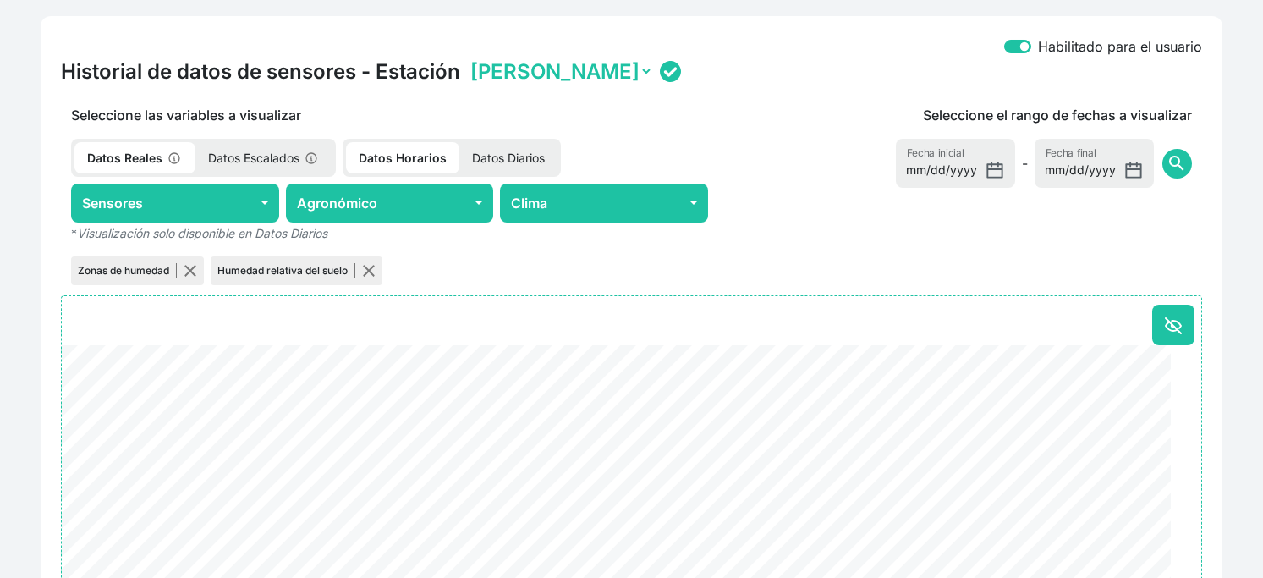
click at [552, 85] on select "[PERSON_NAME] 26bd9" at bounding box center [560, 71] width 186 height 26
select select "010300081E126BD9"
click at [484, 85] on select "[PERSON_NAME] 26bd9" at bounding box center [560, 71] width 186 height 26
click at [759, 272] on div "Seleccione el rango de fechas a visualizar [DATE] Fecha inicial - [DATE] Fecha …" at bounding box center [960, 197] width 484 height 184
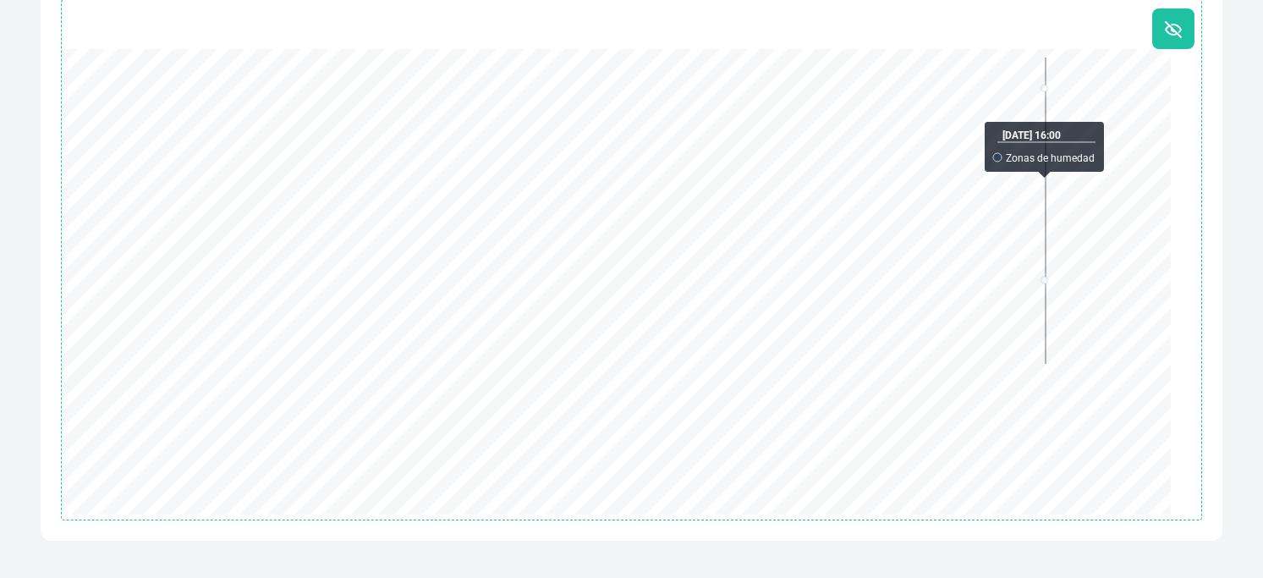
scroll to position [835, 0]
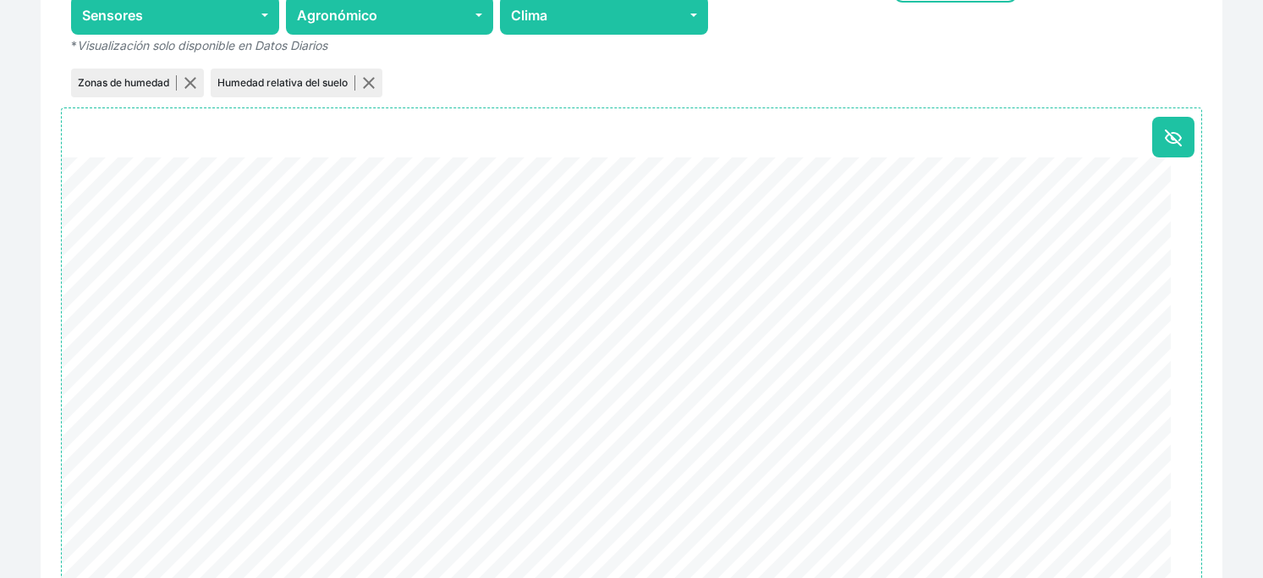
type input "[DATE]"
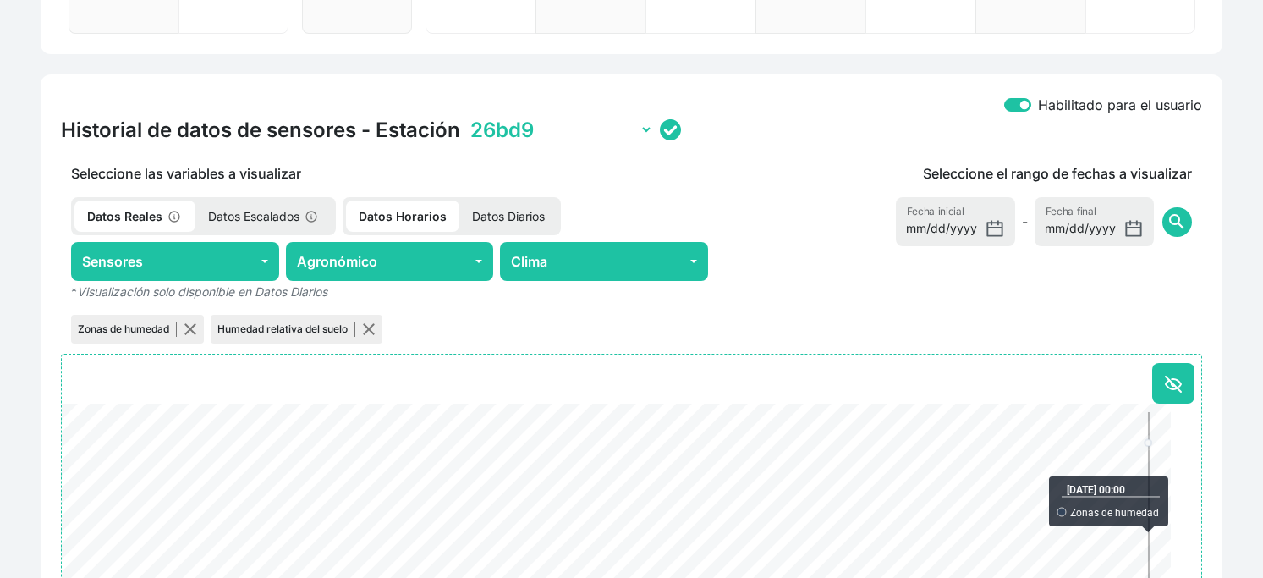
scroll to position [557, 0]
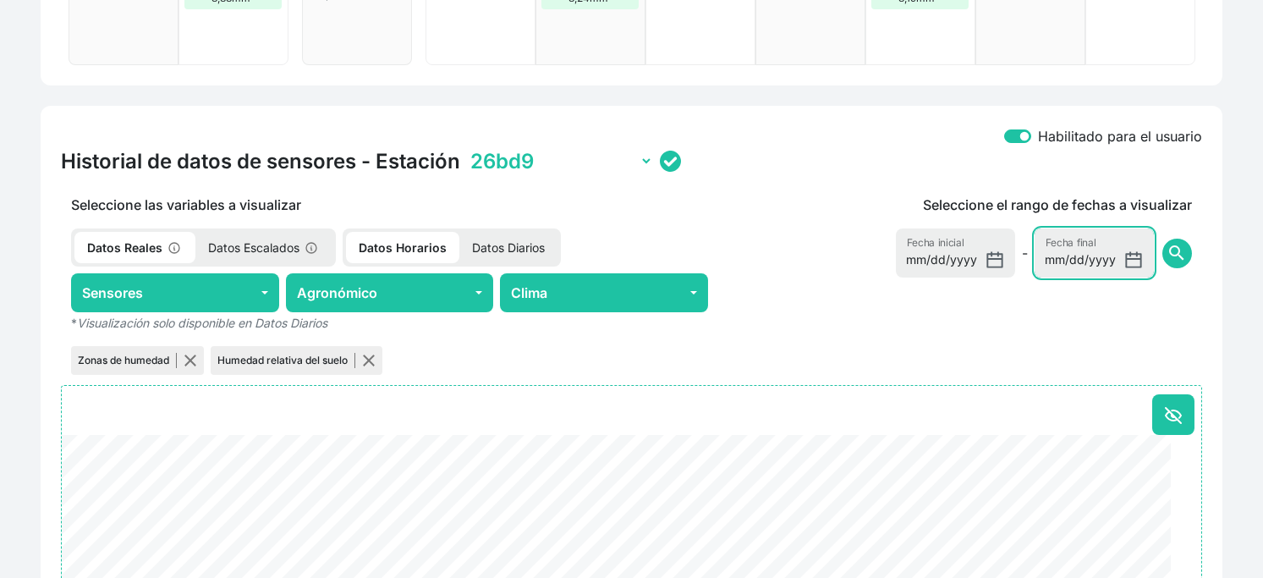
click at [1061, 277] on input "[DATE]" at bounding box center [1094, 252] width 119 height 49
click at [1058, 277] on input "[DATE]" at bounding box center [1094, 252] width 119 height 49
click at [1057, 277] on input "[DATE]" at bounding box center [1094, 252] width 119 height 49
type input "[DATE]"
click at [1162, 239] on button "search" at bounding box center [1177, 254] width 30 height 30
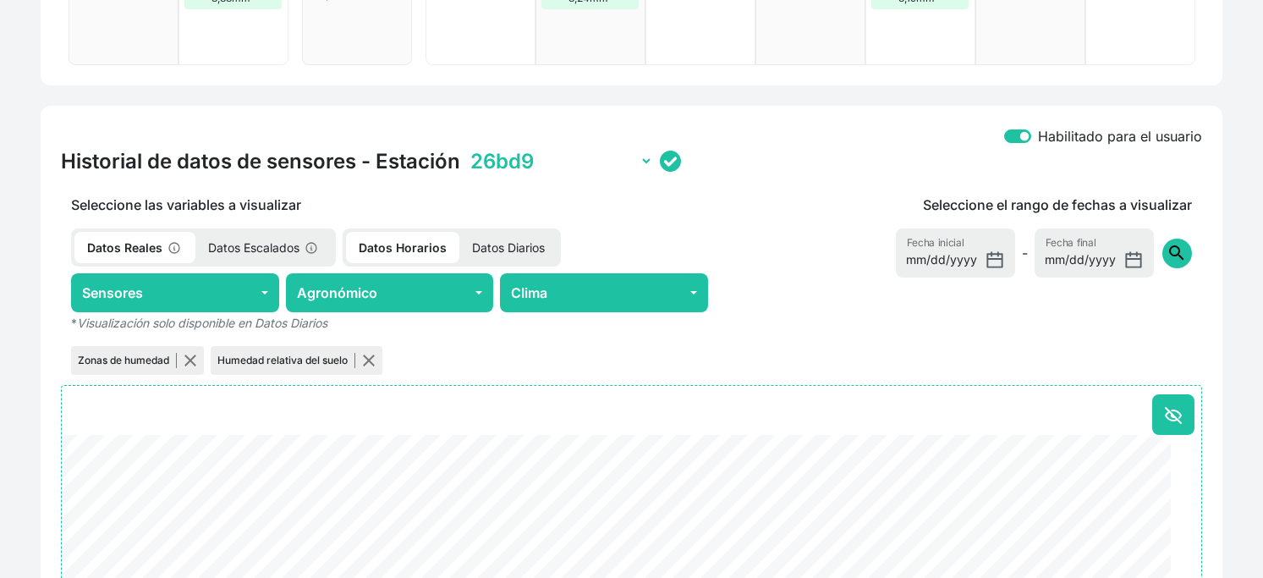
click at [1167, 263] on span "search" at bounding box center [1177, 253] width 20 height 20
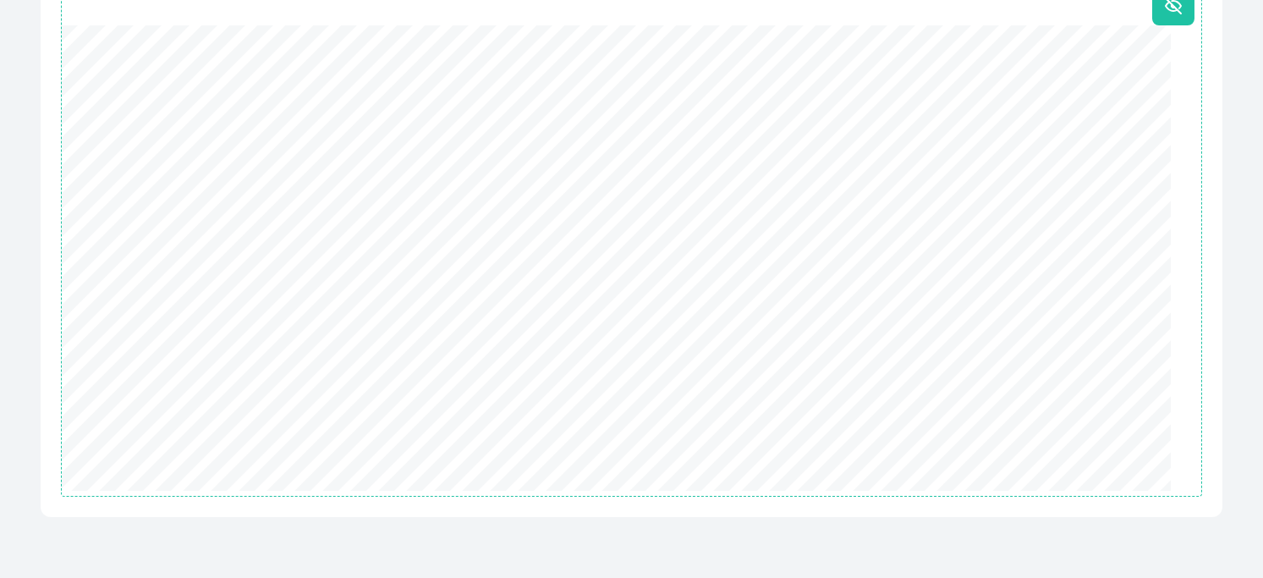
scroll to position [1057, 0]
